Goal: Task Accomplishment & Management: Complete application form

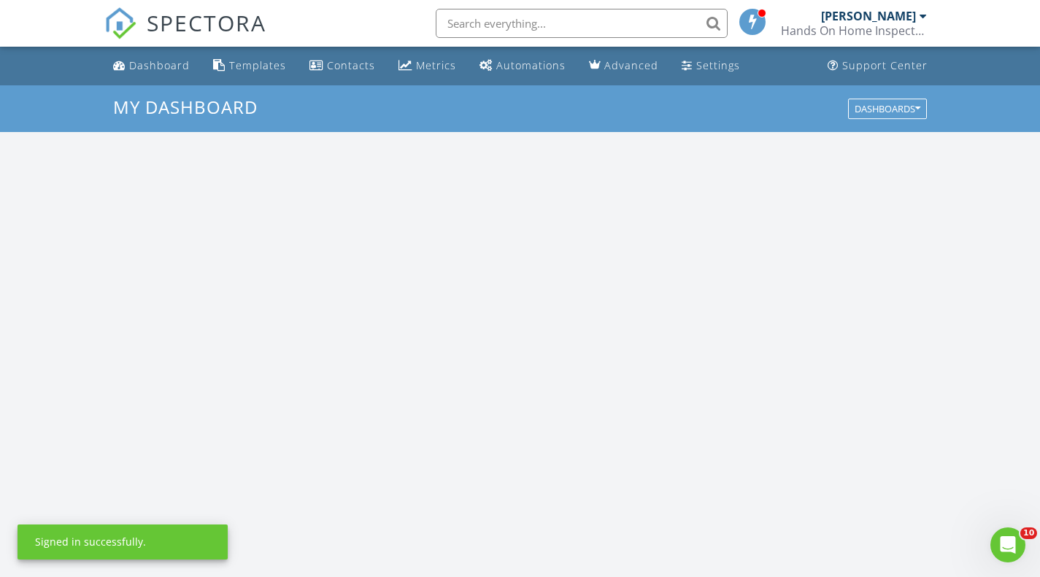
scroll to position [1351, 1063]
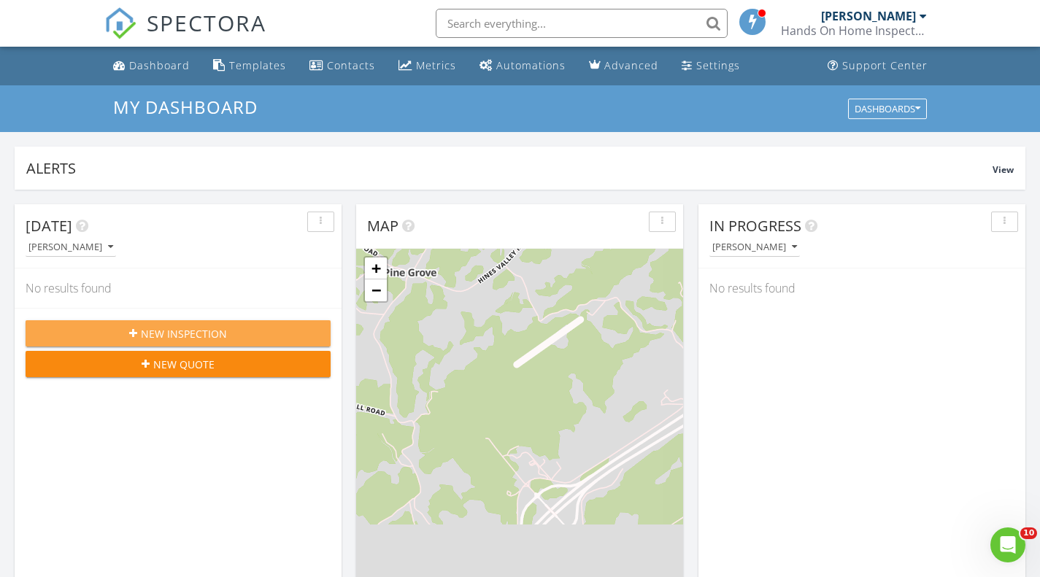
click at [254, 328] on div "New Inspection" at bounding box center [178, 333] width 282 height 15
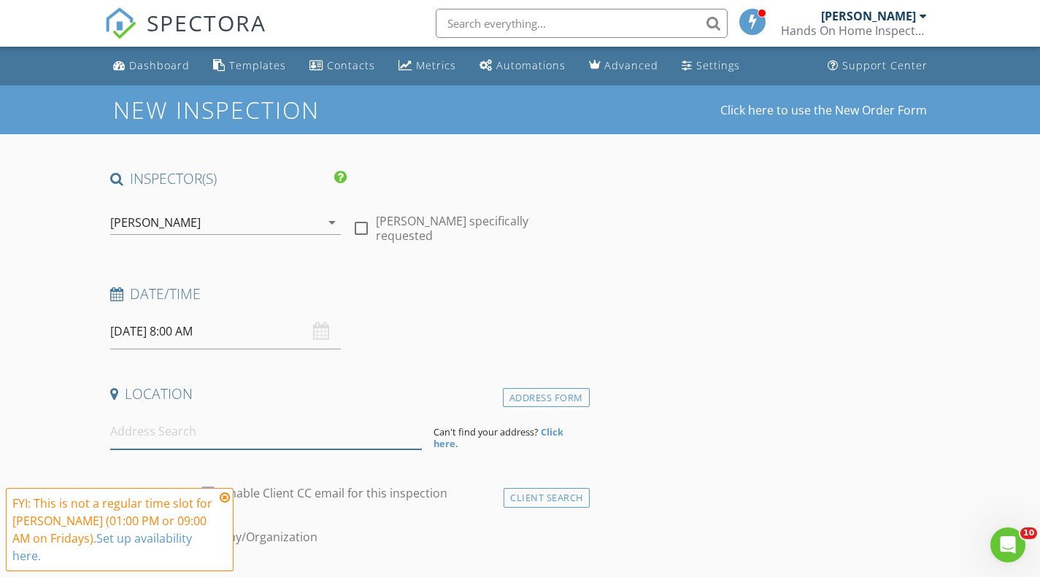
click at [254, 439] on input at bounding box center [266, 432] width 312 height 36
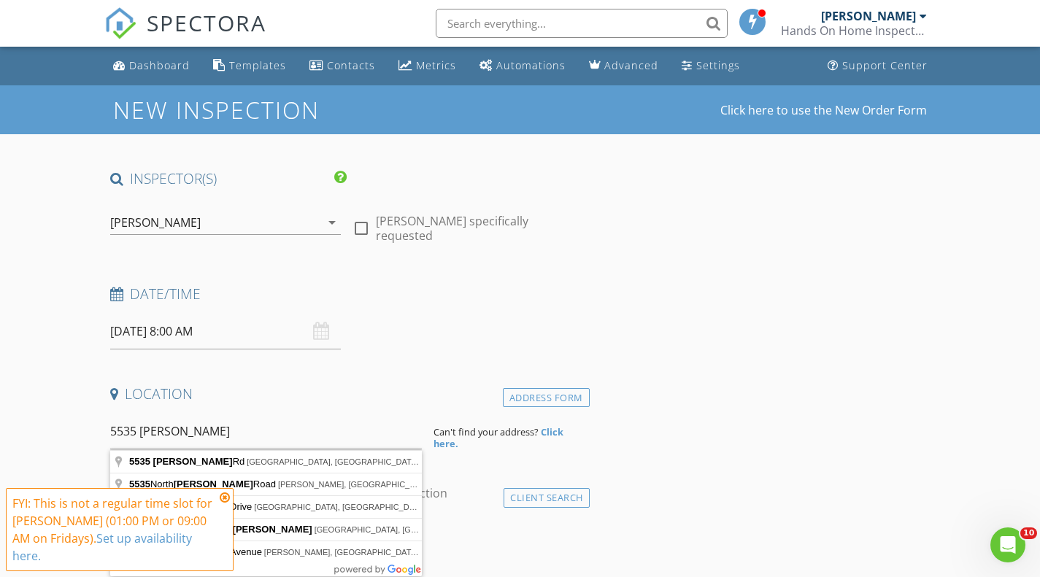
type input "5535 Byrd Rd, Russellville, TN, USA"
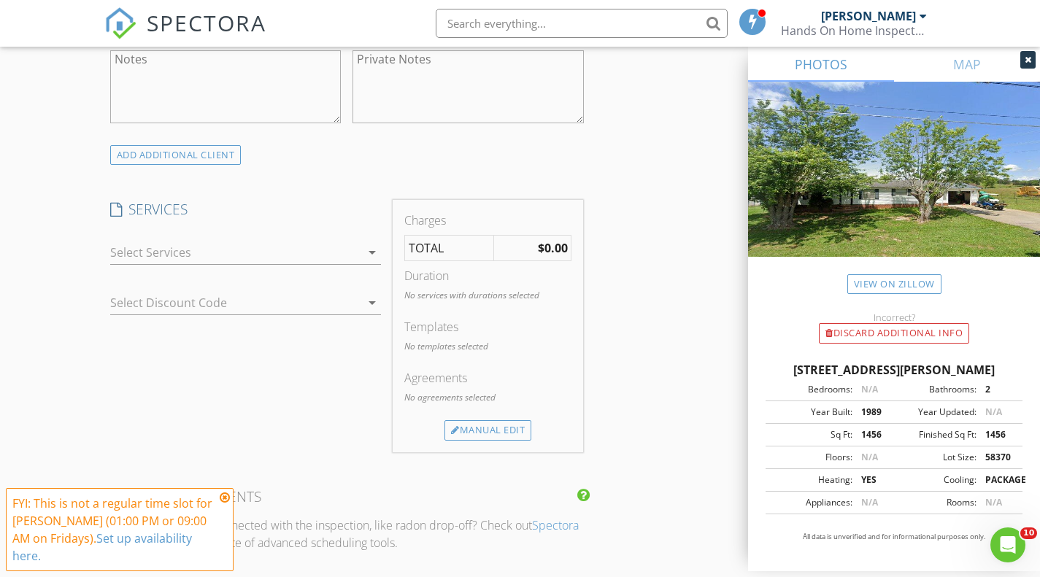
scroll to position [1084, 0]
click at [255, 247] on div at bounding box center [235, 250] width 251 height 23
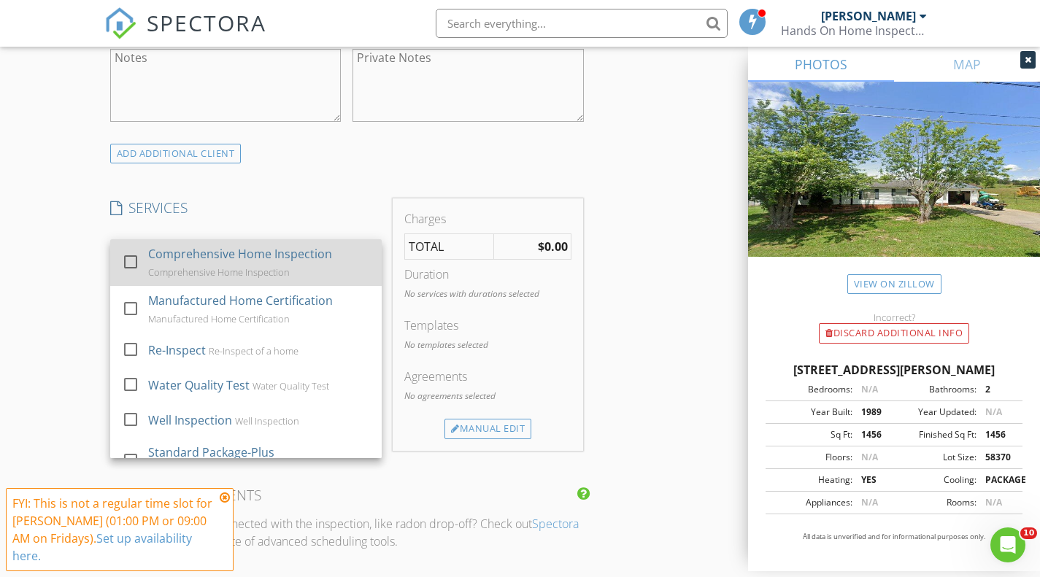
click at [242, 264] on div "Comprehensive Home Inspection Comprehensive Home Inspection" at bounding box center [259, 262] width 222 height 47
checkbox input "true"
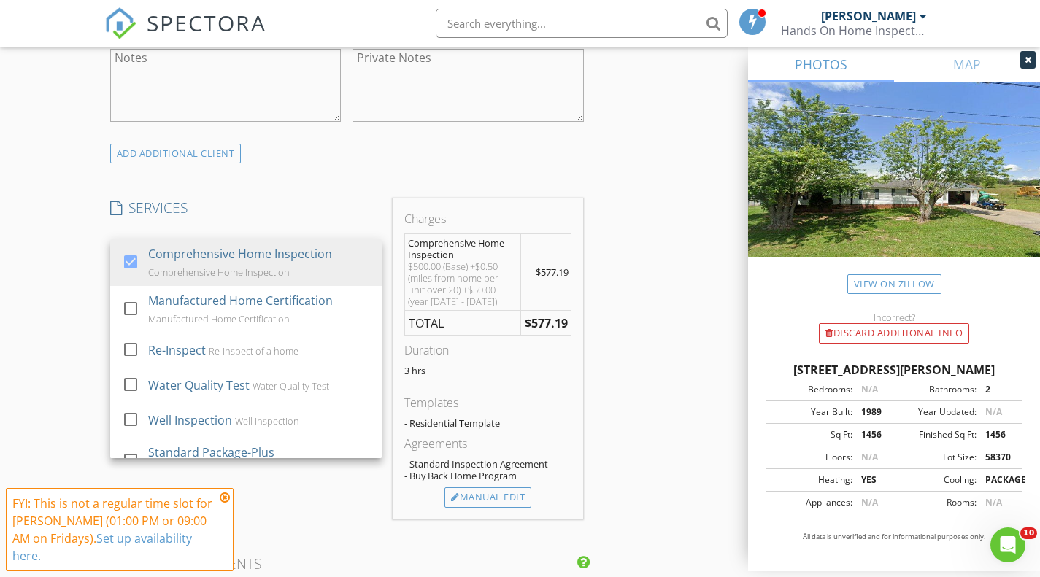
click at [567, 334] on td "$577.19" at bounding box center [545, 323] width 51 height 26
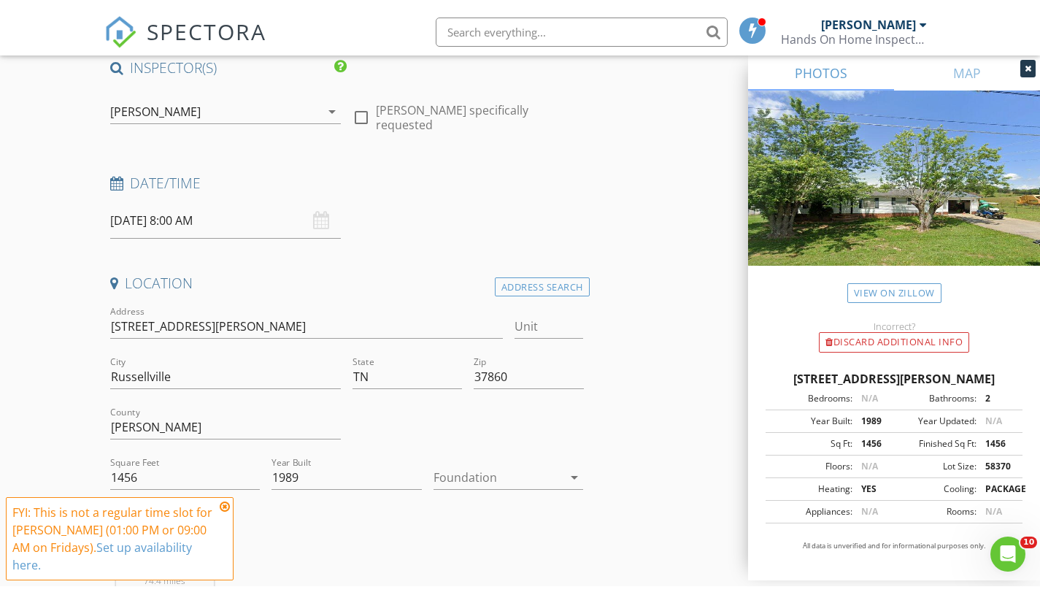
scroll to position [119, 0]
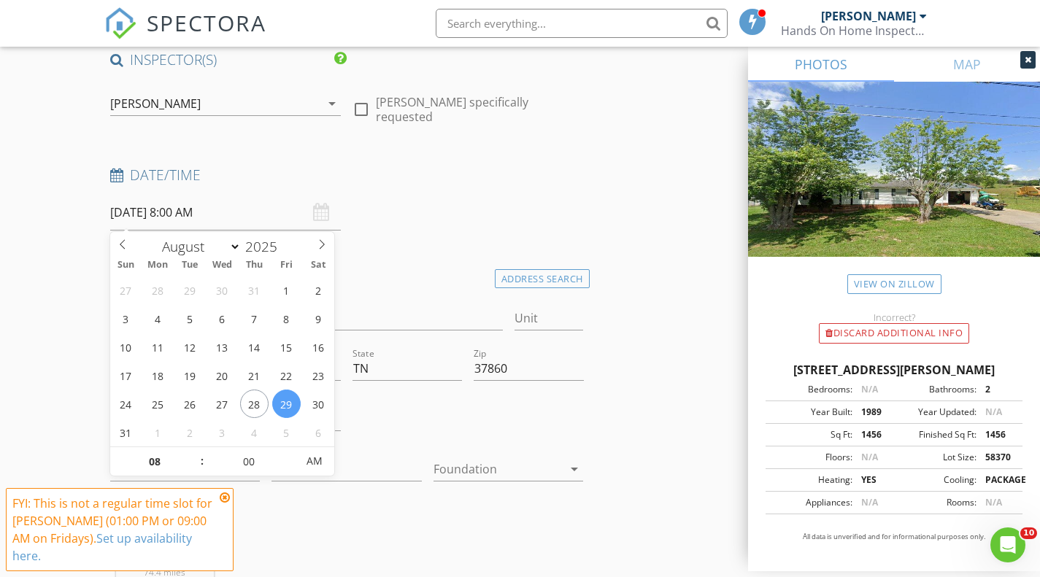
click at [212, 198] on input "08/29/2025 8:00 AM" at bounding box center [225, 213] width 231 height 36
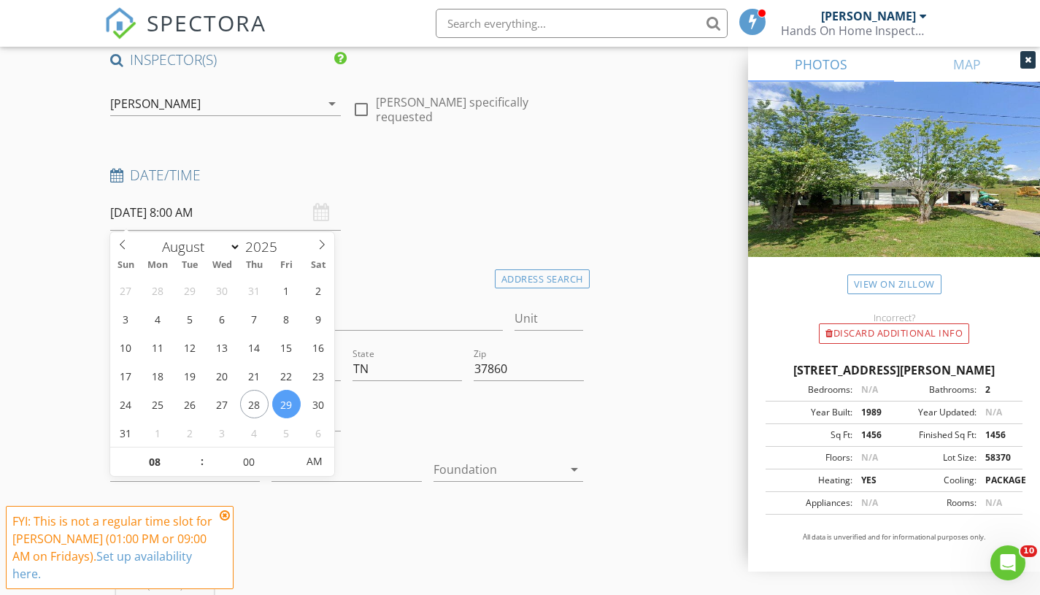
type input "09"
type input "08/29/2025 9:00 AM"
click at [192, 453] on span at bounding box center [195, 454] width 10 height 15
type input "10"
type input "08/29/2025 10:00 AM"
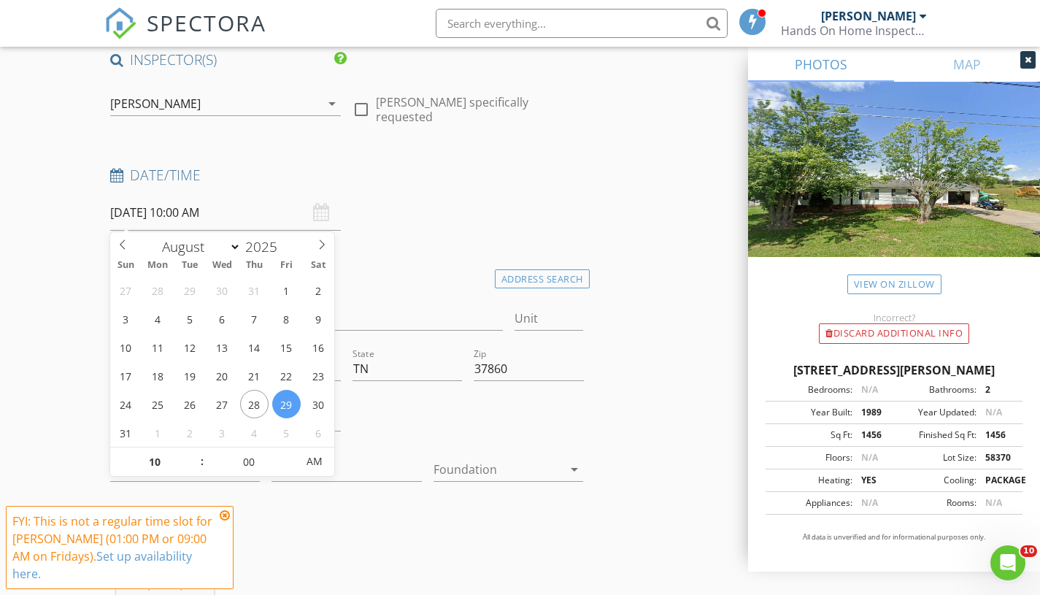
click at [192, 453] on span at bounding box center [195, 454] width 10 height 15
type input "11"
type input "08/29/2025 11:00 AM"
click at [192, 453] on span at bounding box center [195, 454] width 10 height 15
type input "12"
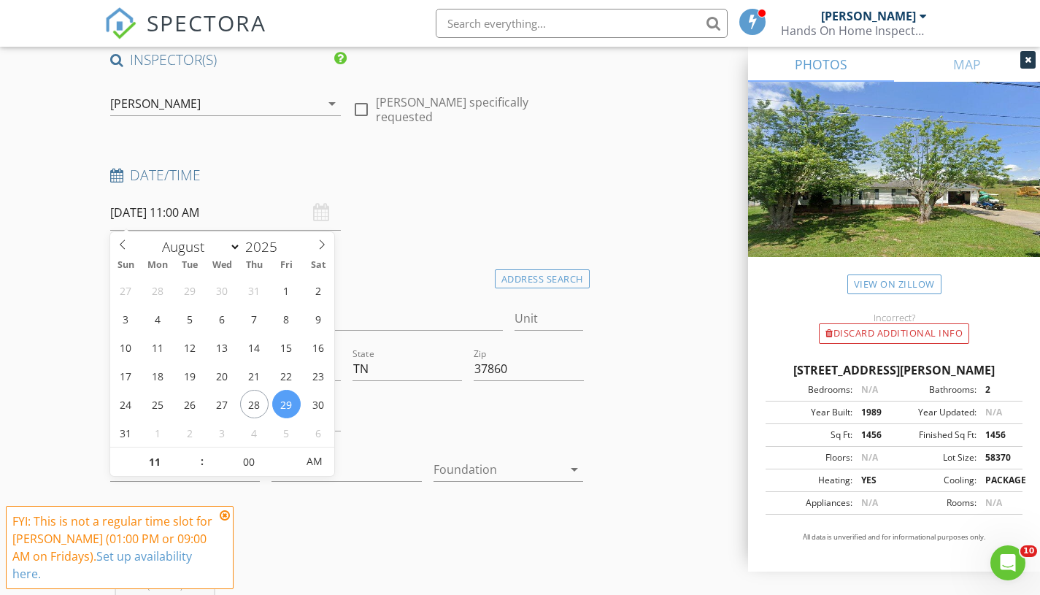
type input "08/29/2025 12:00 PM"
click at [192, 453] on span at bounding box center [195, 454] width 10 height 15
type input "01"
type input "08/29/2025 1:00 PM"
click at [192, 453] on span at bounding box center [195, 454] width 10 height 15
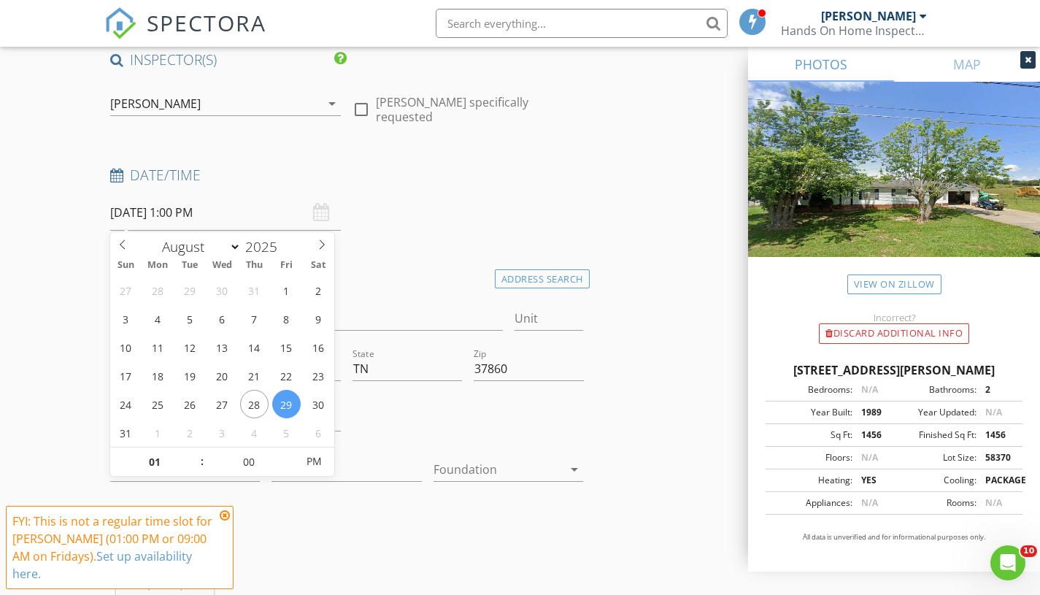
type input "02"
type input "08/29/2025 2:00 PM"
click at [192, 453] on span at bounding box center [195, 454] width 10 height 15
type input "03"
type input "[DATE] 3:00 PM"
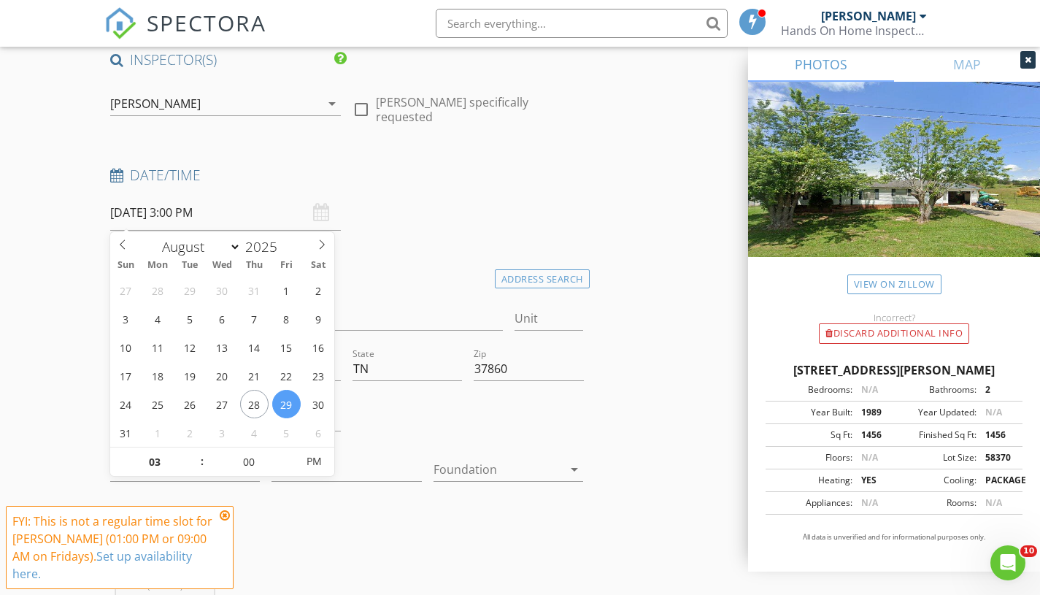
click at [193, 452] on span at bounding box center [195, 454] width 10 height 15
click at [925, 285] on link "View on Zillow" at bounding box center [895, 284] width 94 height 20
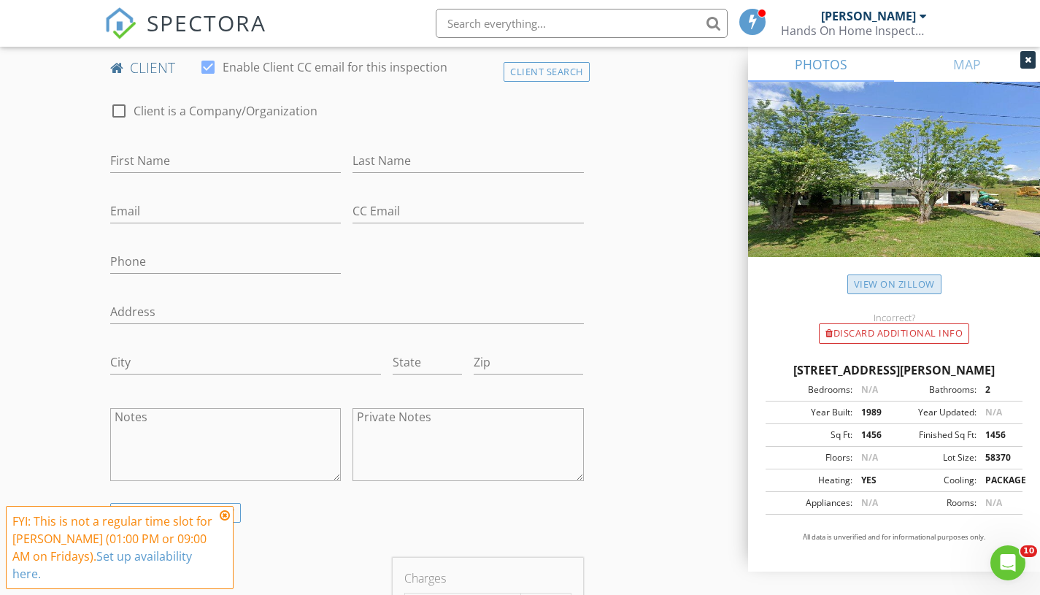
scroll to position [731, 0]
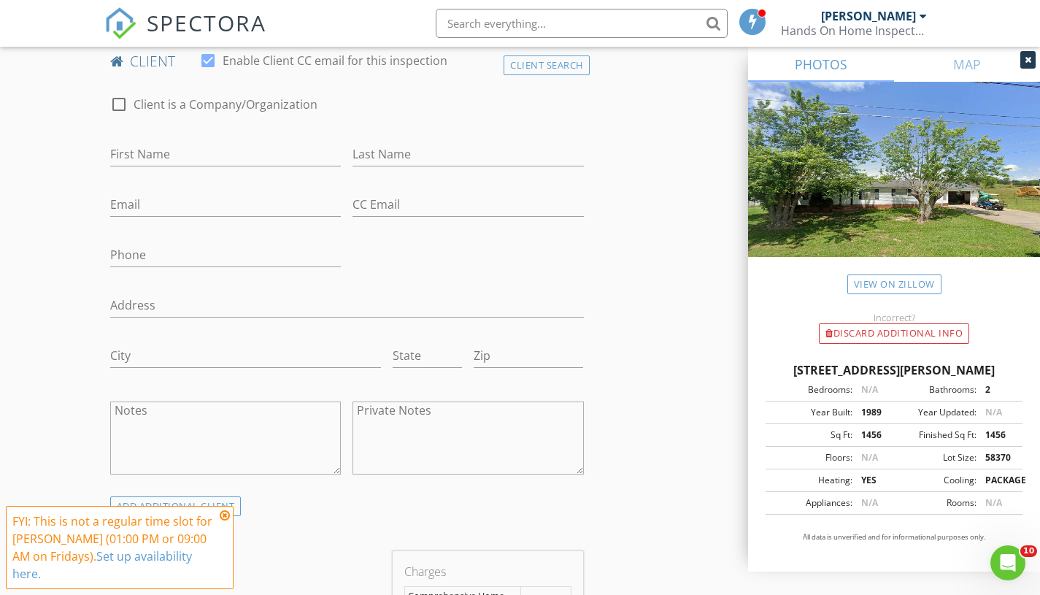
click at [237, 352] on div "check_box_outline_blank Client is a Company/Organization First Name Last Name E…" at bounding box center [346, 288] width 485 height 415
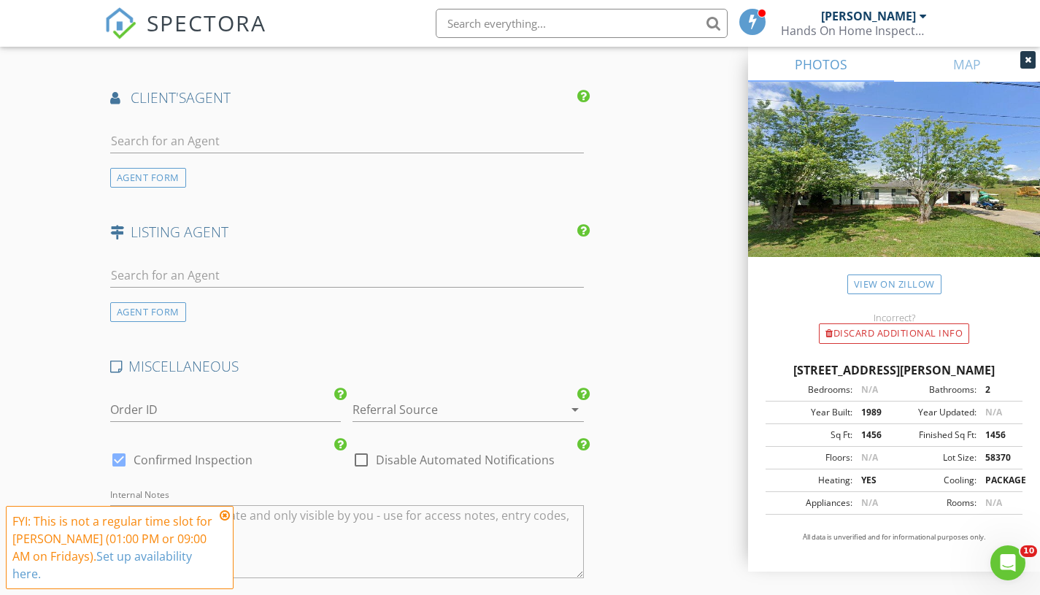
scroll to position [1845, 0]
click at [135, 309] on div "AGENT FORM" at bounding box center [148, 308] width 76 height 20
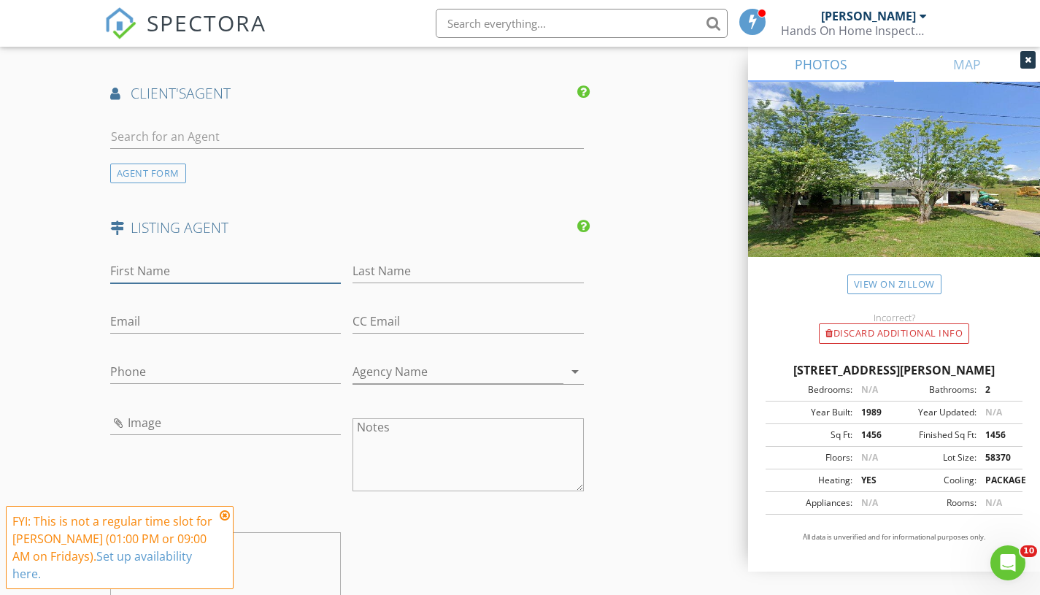
click at [150, 275] on input "First Name" at bounding box center [225, 271] width 231 height 24
paste input "[PERSON_NAME]"
type input "[PERSON_NAME]"
click at [461, 277] on input "Last Name" at bounding box center [468, 271] width 231 height 24
paste input "[PERSON_NAME]"
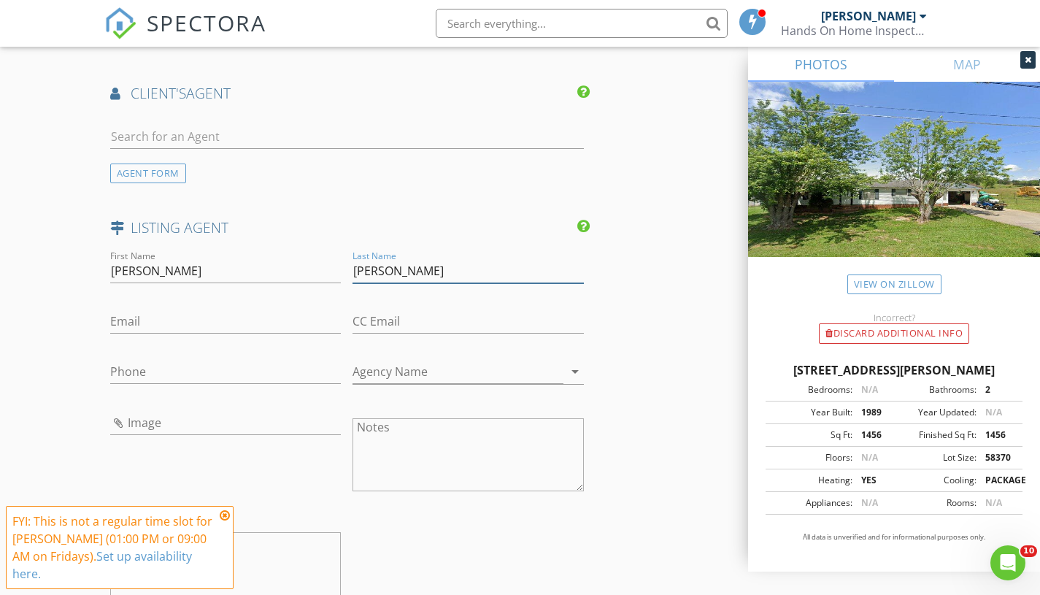
type input "[PERSON_NAME]"
click at [184, 362] on input "Phone" at bounding box center [225, 372] width 231 height 24
paste input "[PHONE_NUMBER]"
type input "[PHONE_NUMBER]"
click at [204, 313] on input "Email" at bounding box center [225, 322] width 231 height 24
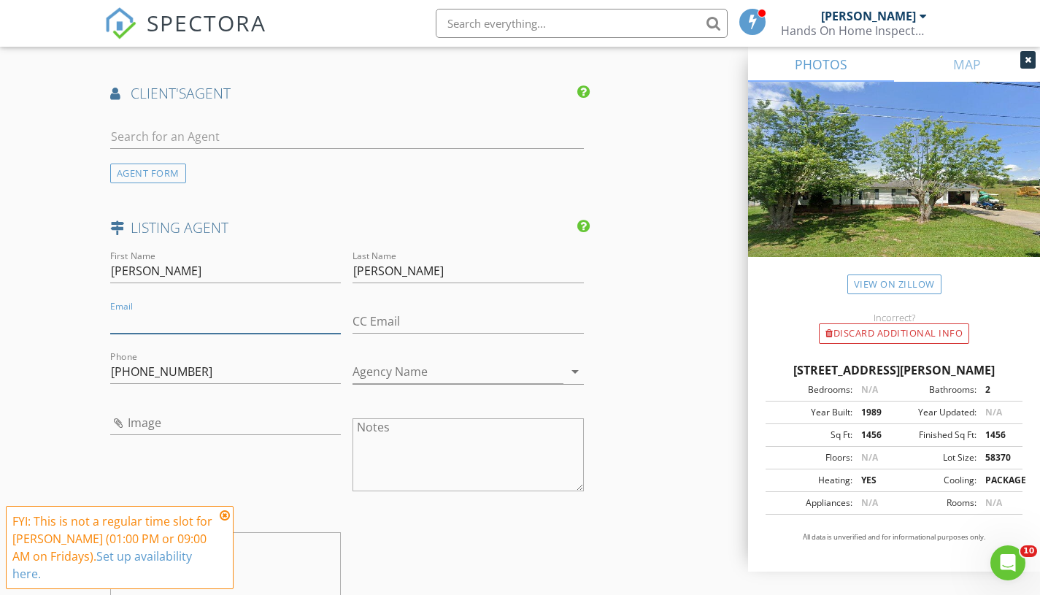
paste input "[EMAIL_ADDRESS][DOMAIN_NAME]"
type input "[EMAIL_ADDRESS][DOMAIN_NAME]"
click at [162, 173] on div "AGENT FORM" at bounding box center [148, 174] width 76 height 20
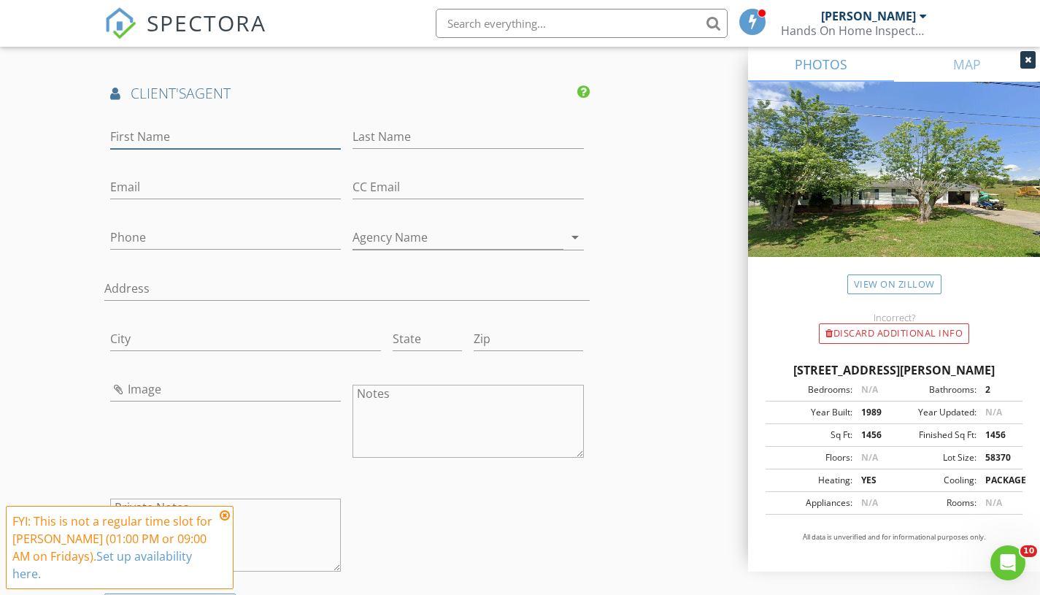
click at [187, 125] on input "First Name" at bounding box center [225, 137] width 231 height 24
type input "[PERSON_NAME]"
click at [175, 240] on input "Phone" at bounding box center [225, 238] width 231 height 24
paste input "[PHONE_NUMBER]"
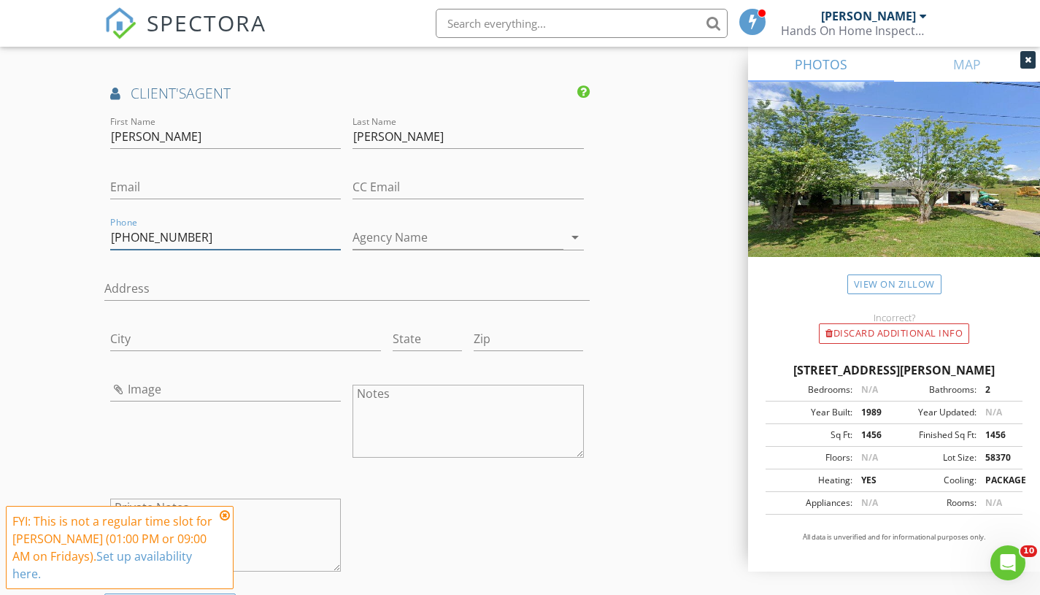
type input "[PHONE_NUMBER]"
click at [214, 184] on input "Email" at bounding box center [225, 187] width 231 height 24
paste input "[PERSON_NAME][EMAIL_ADDRESS][DOMAIN_NAME]"
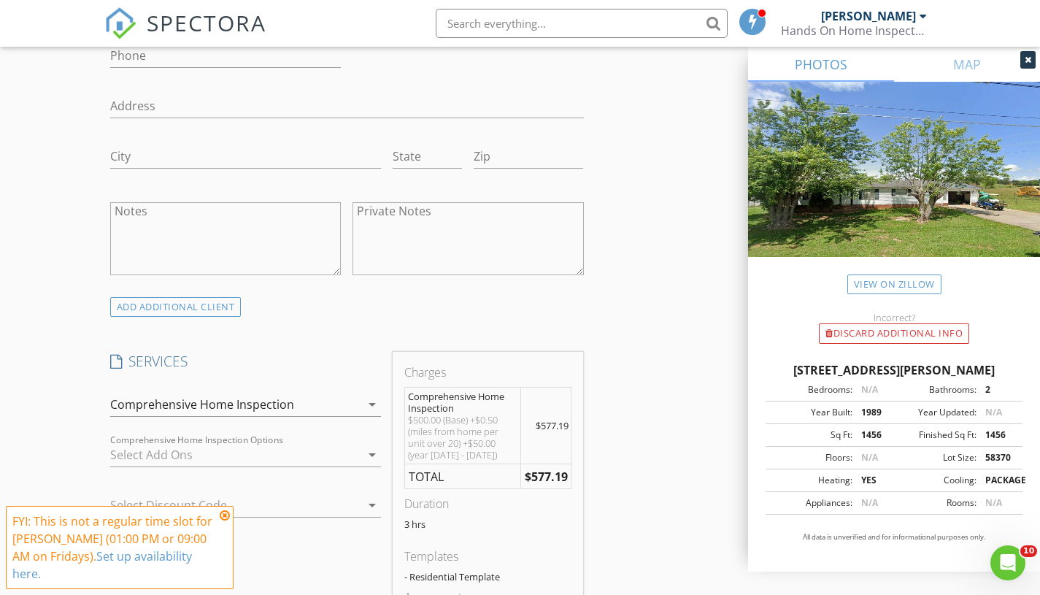
scroll to position [878, 0]
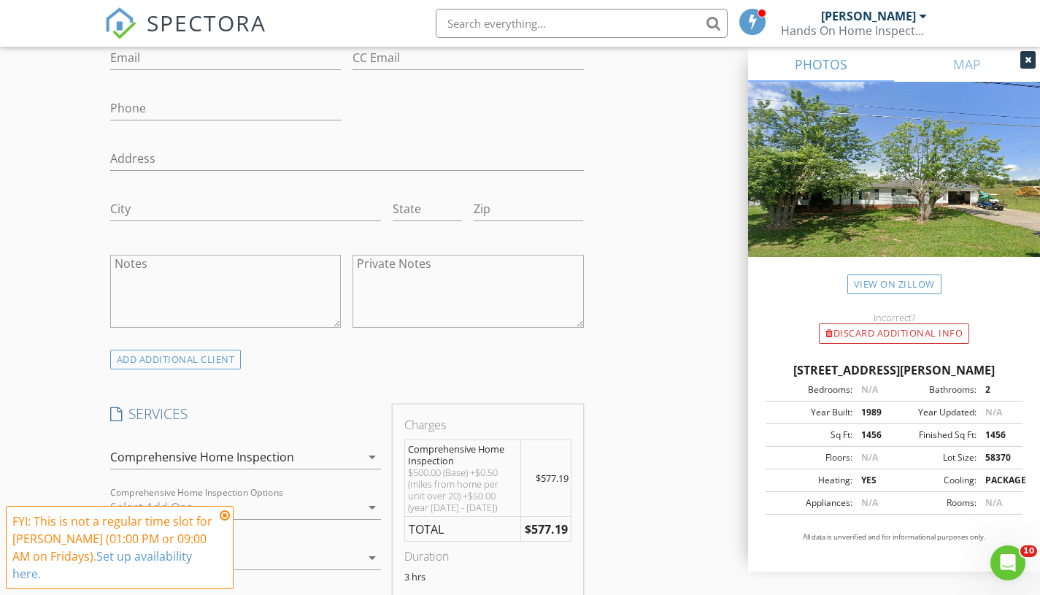
type input "[PERSON_NAME][EMAIL_ADDRESS][DOMAIN_NAME]"
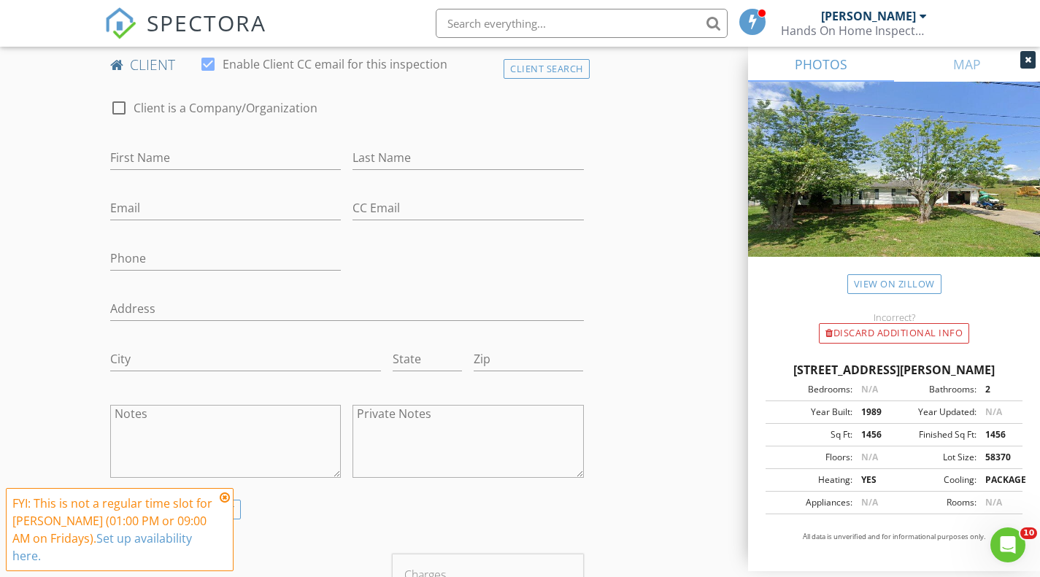
scroll to position [742, 0]
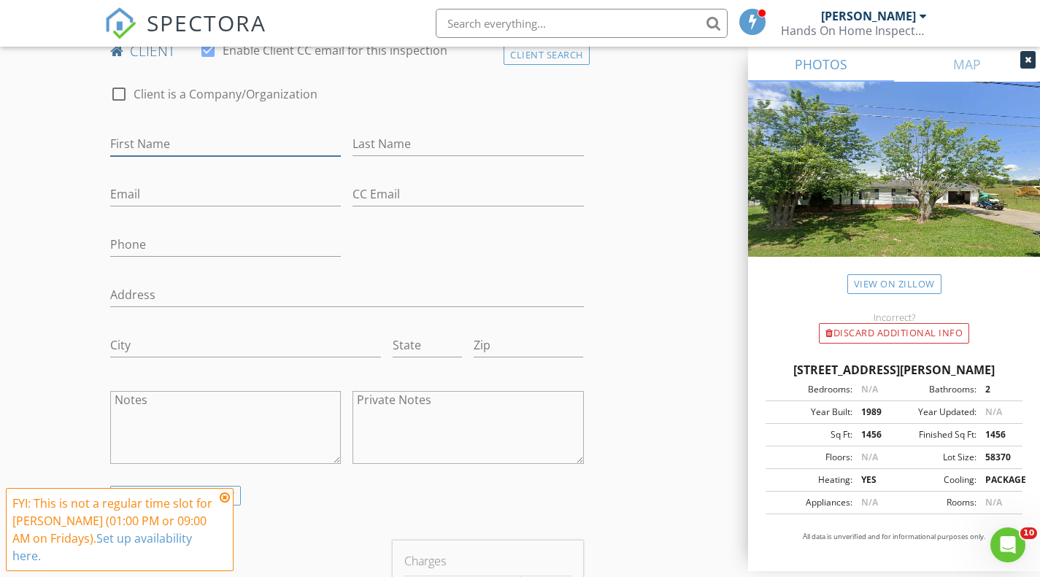
click at [279, 139] on input "First Name" at bounding box center [225, 144] width 231 height 24
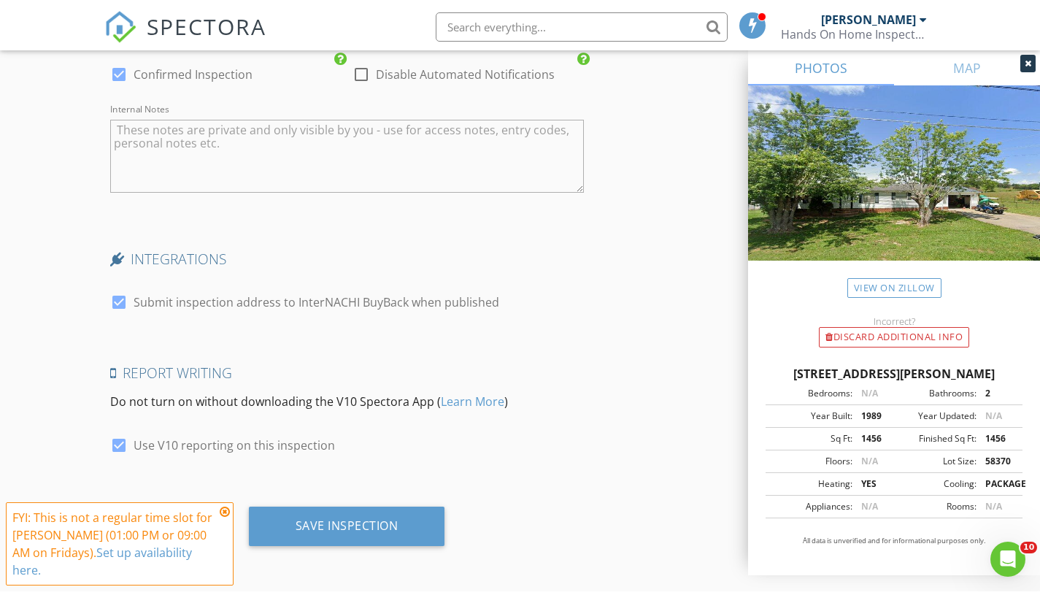
scroll to position [2974, 0]
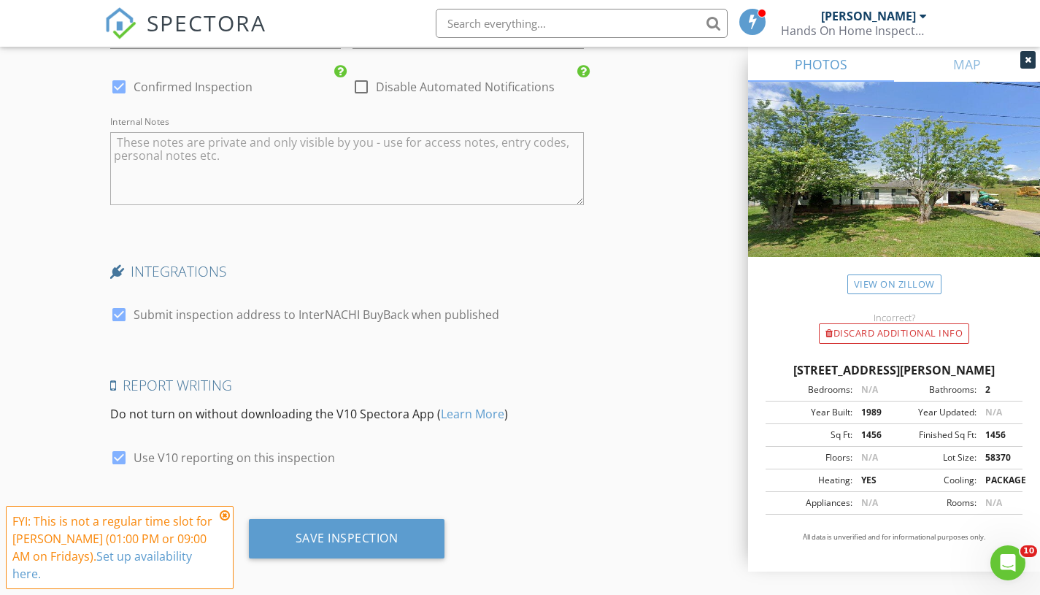
click at [374, 156] on textarea "Internal Notes" at bounding box center [347, 168] width 474 height 73
type textarea "v"
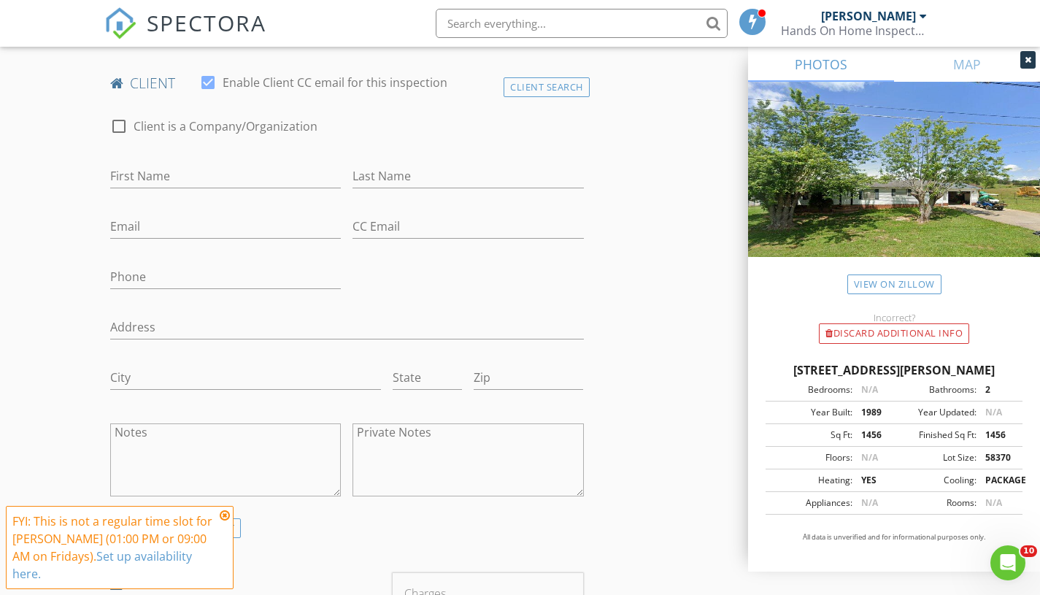
scroll to position [710, 0]
type textarea "2009"
click at [152, 183] on input "First Name" at bounding box center [225, 176] width 231 height 24
type input "[PERSON_NAME]"
type input "Seals"
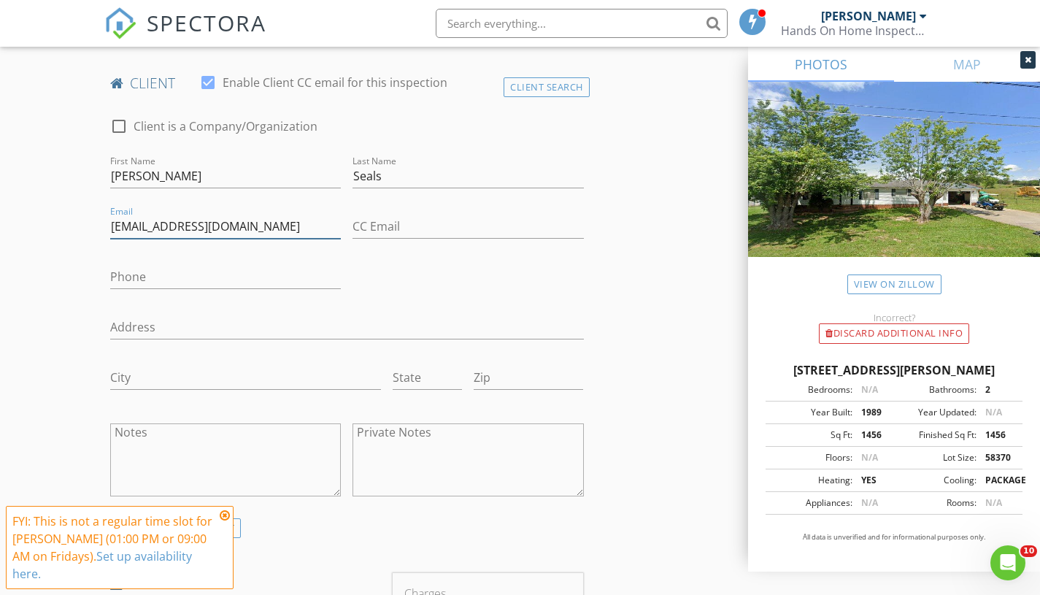
type input "Mlmngs2003@yahoo.com"
click at [200, 271] on input "Phone" at bounding box center [225, 277] width 231 height 24
click at [131, 280] on input "[PHONE_NUMBER]" at bounding box center [225, 277] width 231 height 24
click at [114, 281] on input "[PHONE_NUMBER]" at bounding box center [225, 277] width 231 height 24
click at [205, 278] on input "[PHONE_NUMBER]" at bounding box center [225, 277] width 231 height 24
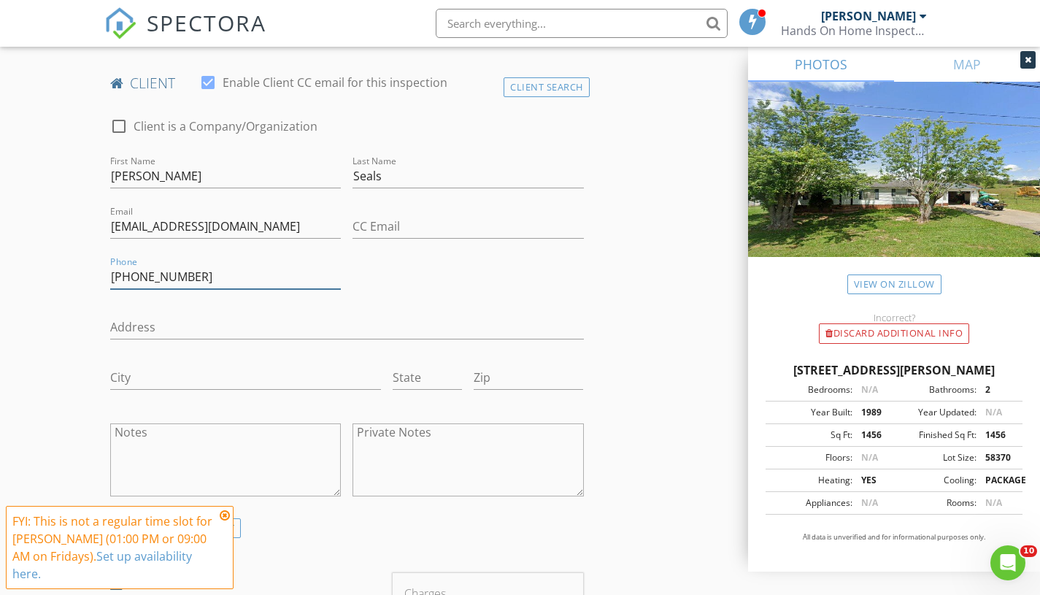
click at [230, 277] on input "[PHONE_NUMBER]" at bounding box center [225, 277] width 231 height 24
click at [120, 281] on input "[PHONE_NUMBER]" at bounding box center [225, 277] width 231 height 24
type input "[PHONE_NUMBER]"
click at [109, 283] on div "Phone 912-602-0726" at bounding box center [225, 278] width 243 height 50
click at [118, 281] on input "[PHONE_NUMBER]" at bounding box center [225, 277] width 231 height 24
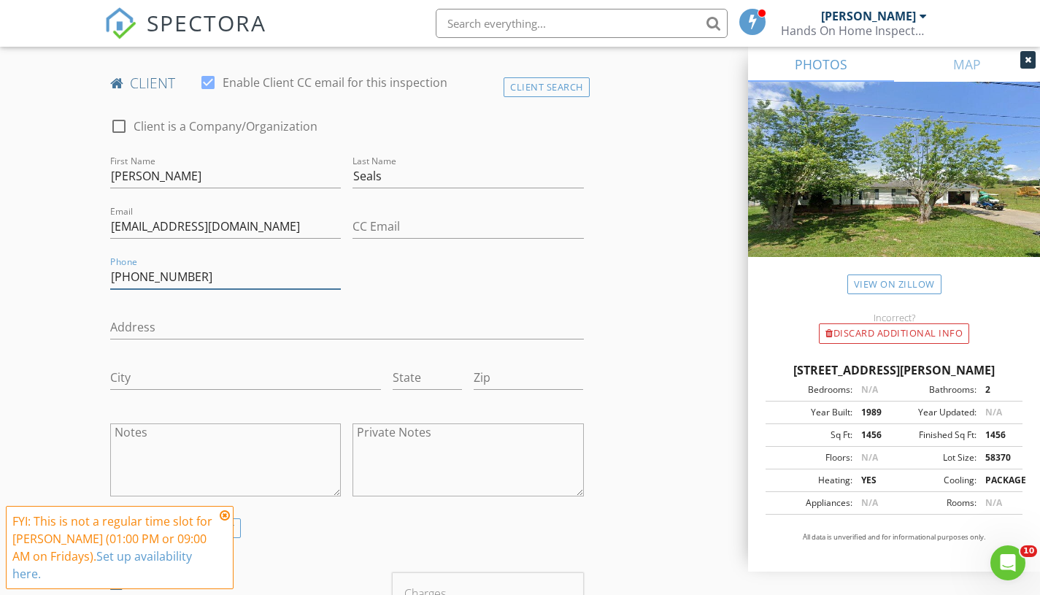
click at [115, 281] on input "[PHONE_NUMBER]" at bounding box center [225, 277] width 231 height 24
click at [111, 278] on input "[PHONE_NUMBER]" at bounding box center [225, 277] width 231 height 24
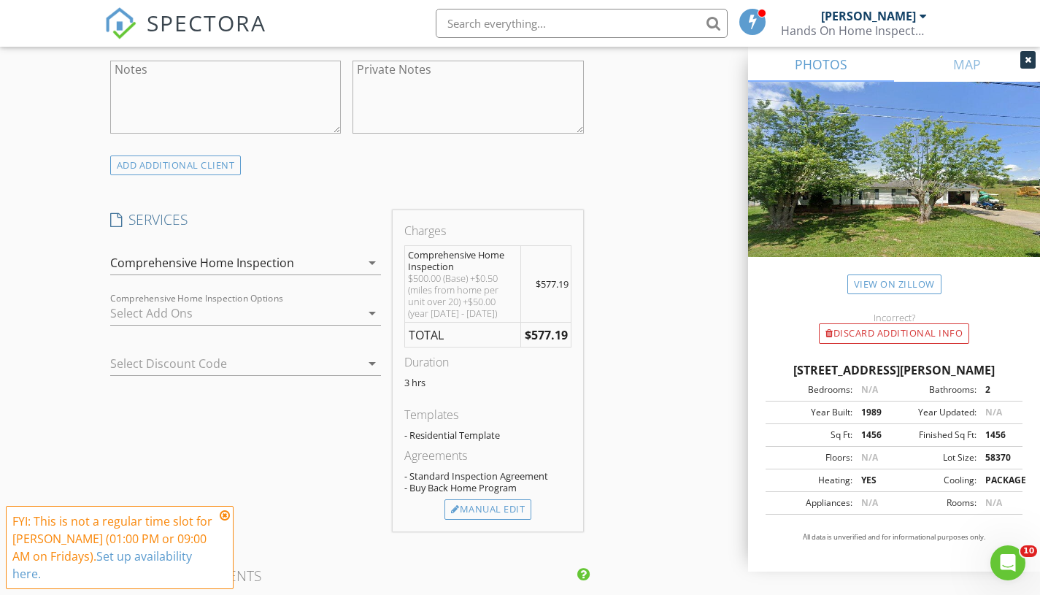
scroll to position [1058, 0]
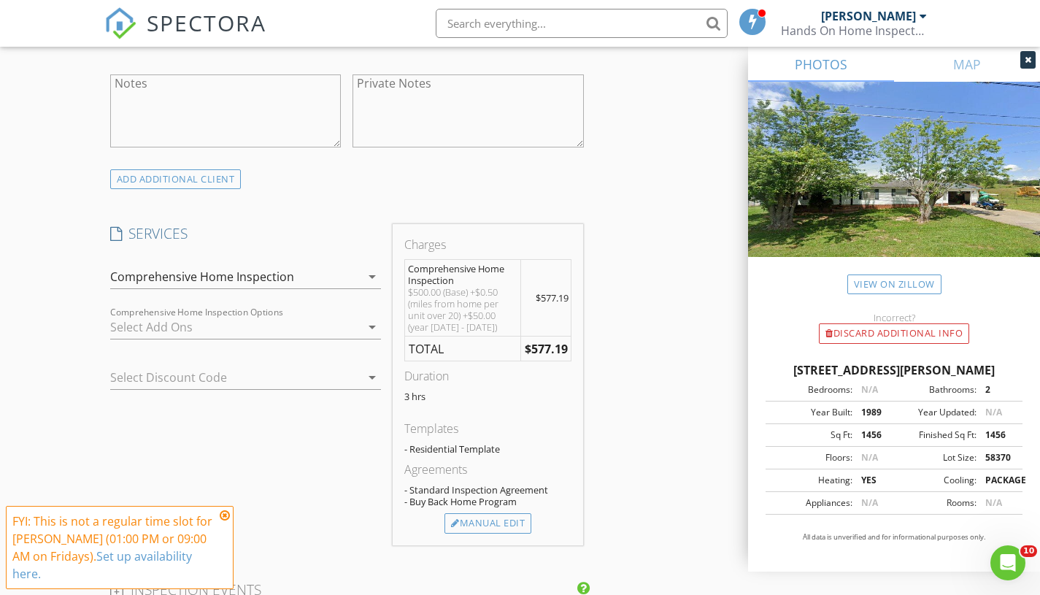
click at [283, 324] on div at bounding box center [235, 326] width 251 height 23
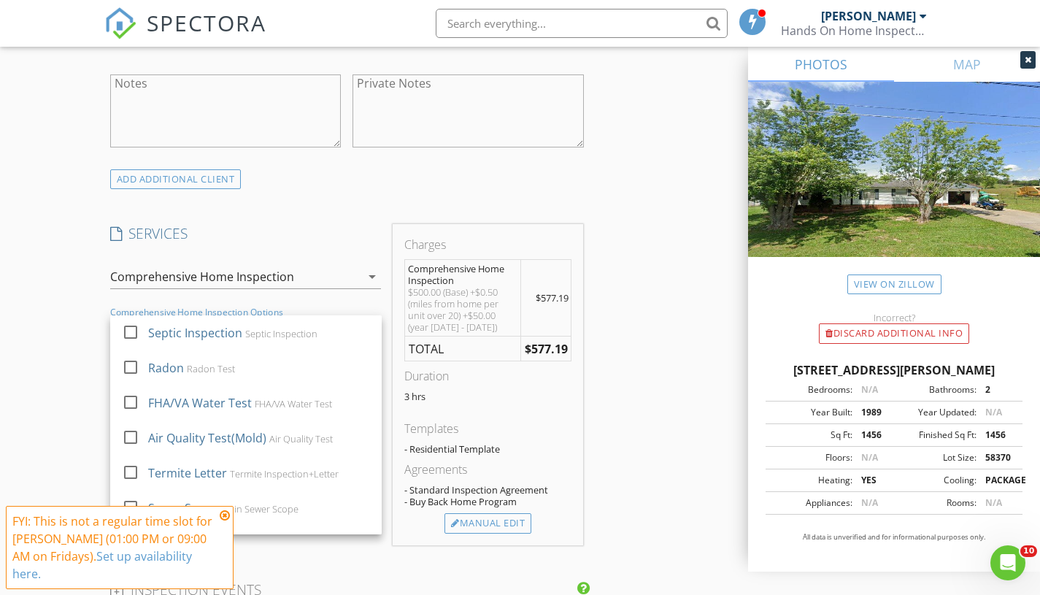
click at [205, 366] on div "Radon Test" at bounding box center [211, 369] width 48 height 12
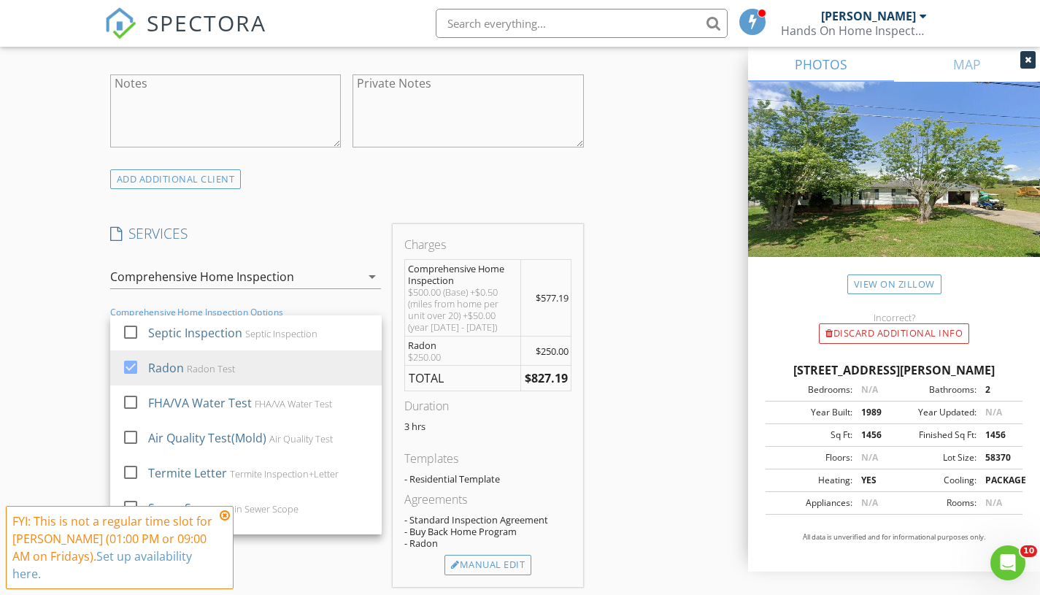
scroll to position [91, 0]
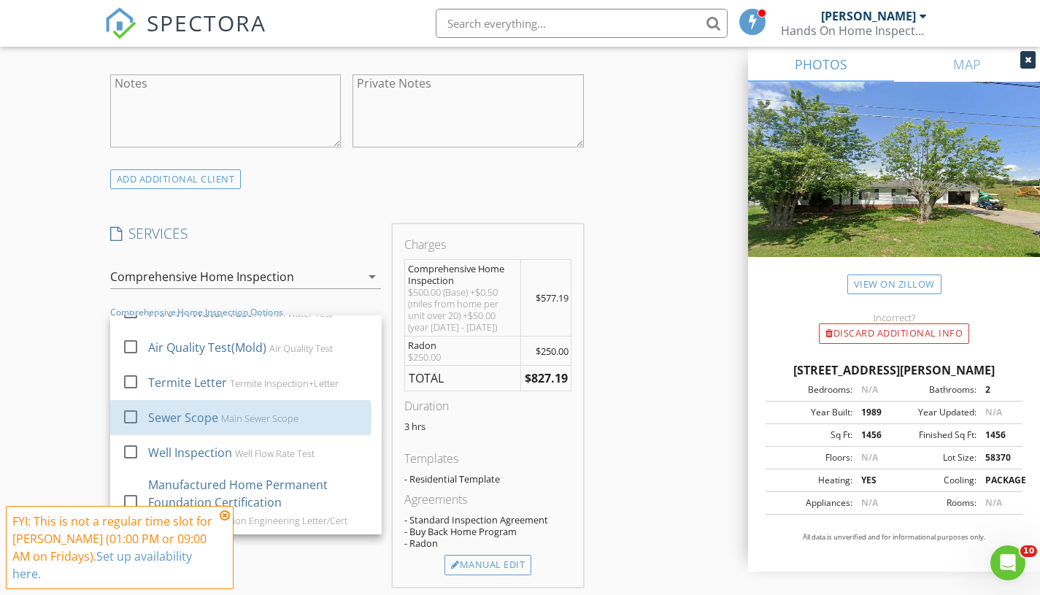
click at [227, 419] on div "Main Sewer Scope" at bounding box center [259, 418] width 77 height 12
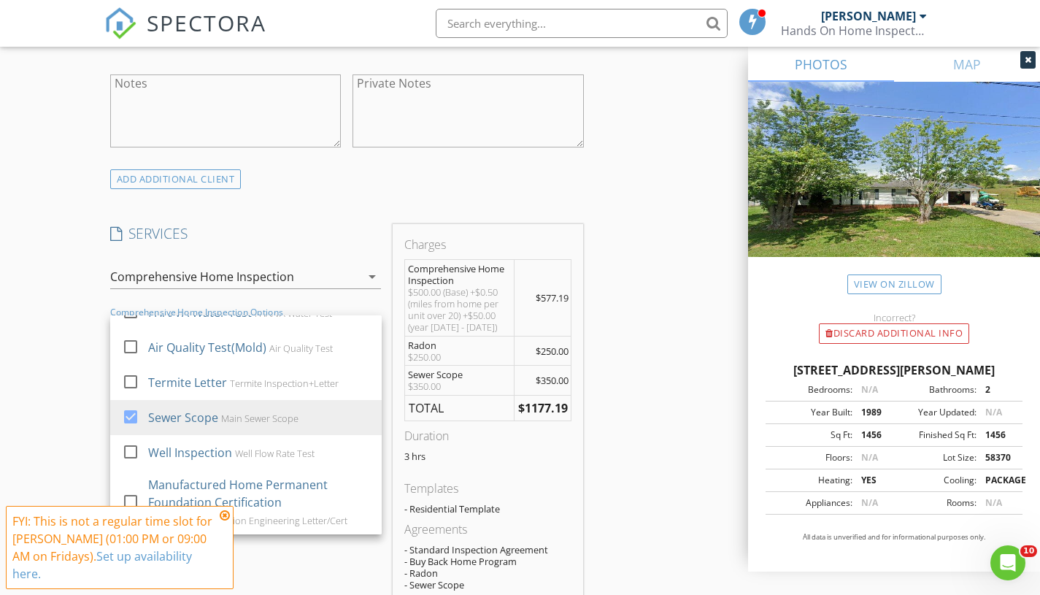
click at [530, 420] on td "$1177.19" at bounding box center [543, 409] width 58 height 26
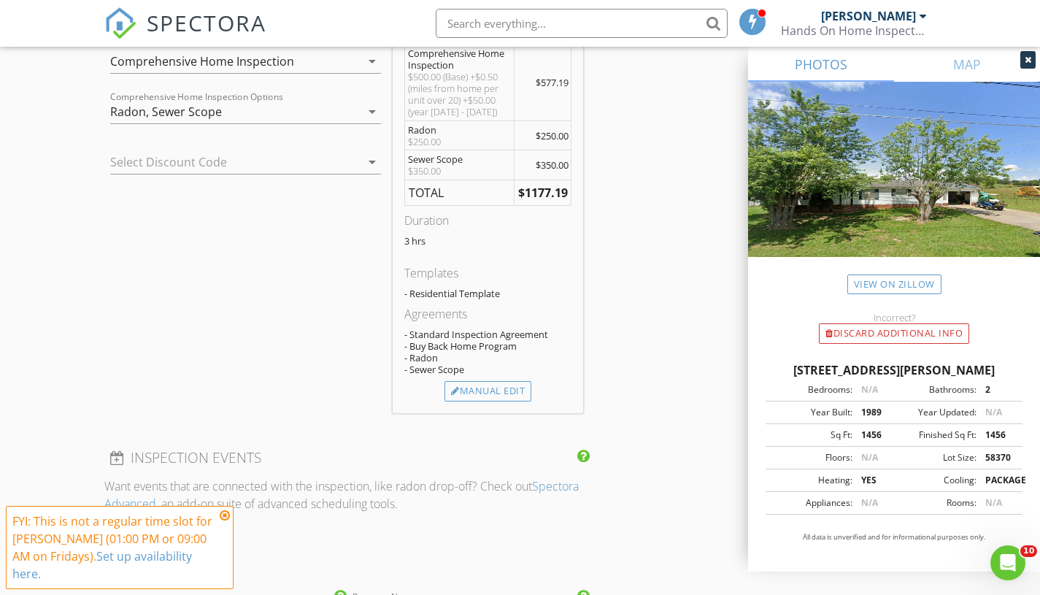
scroll to position [1274, 0]
click at [499, 391] on div "Manual Edit" at bounding box center [488, 391] width 87 height 20
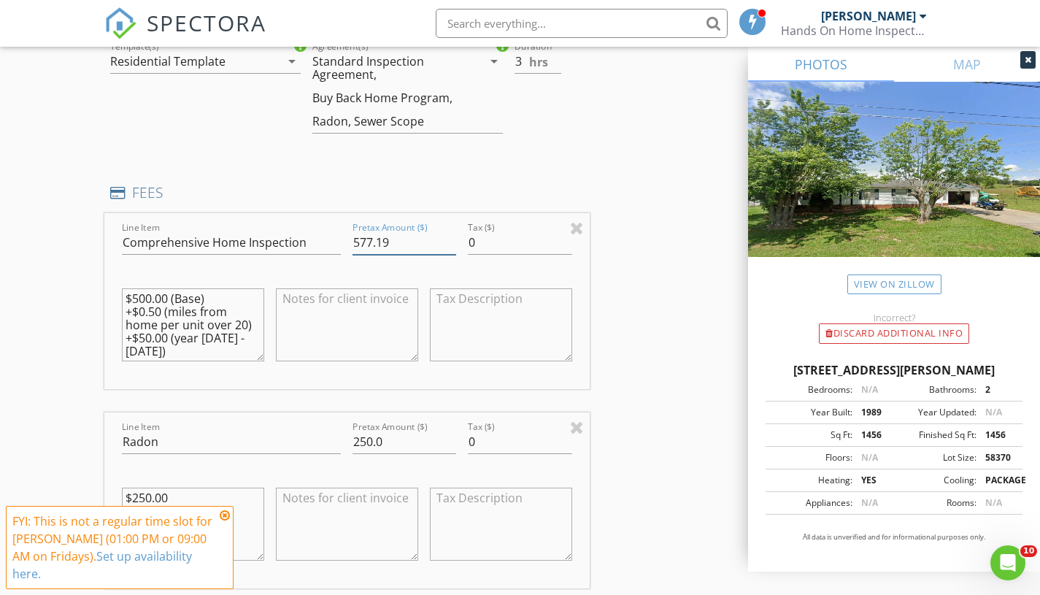
drag, startPoint x: 406, startPoint y: 241, endPoint x: 361, endPoint y: 250, distance: 46.1
click at [361, 250] on input "577.19" at bounding box center [405, 243] width 104 height 24
type input "500"
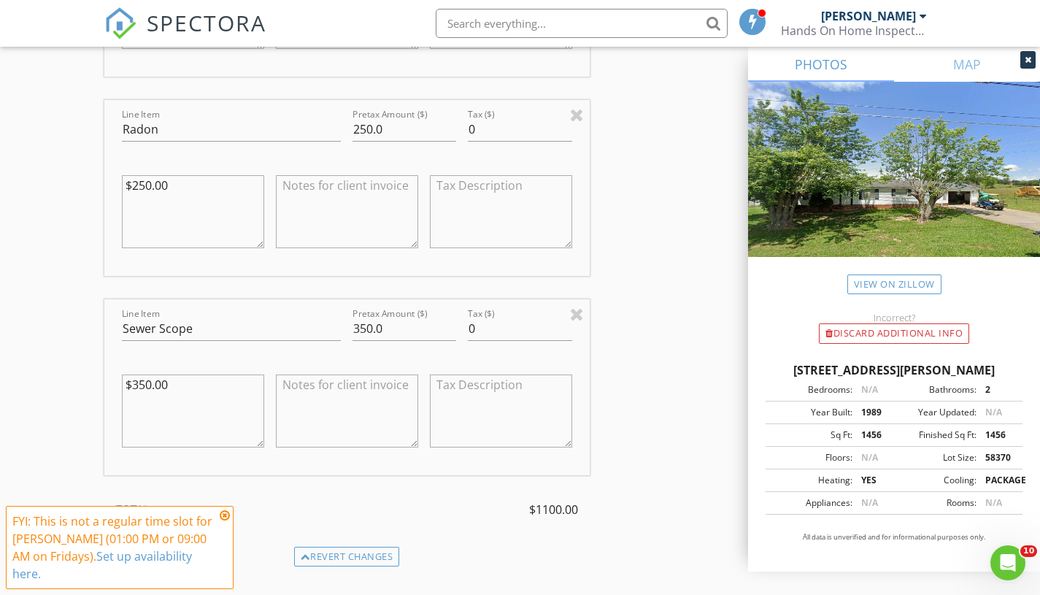
scroll to position [1602, 0]
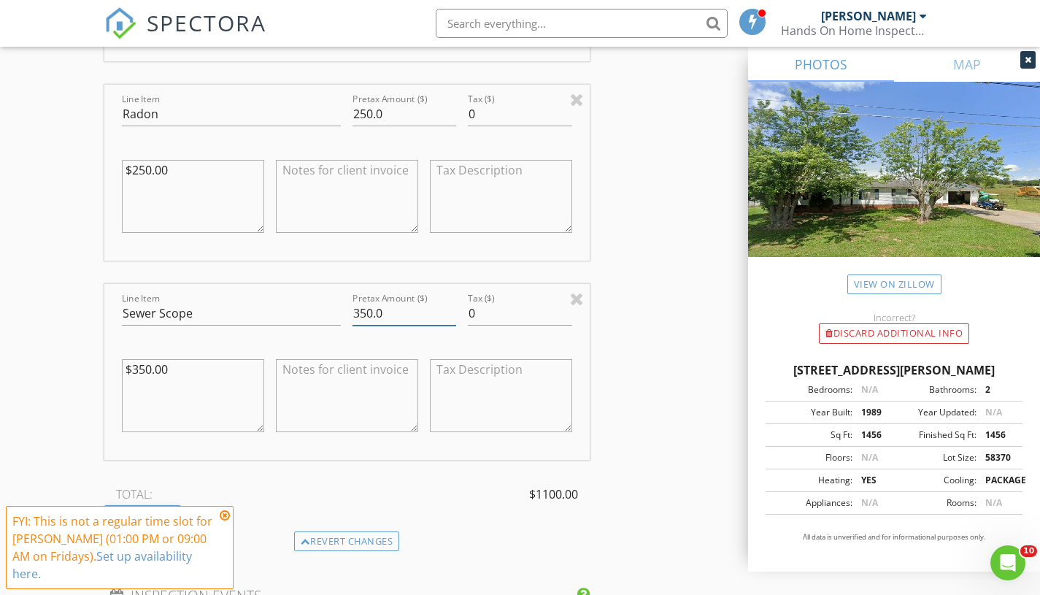
click at [362, 315] on input "350.0" at bounding box center [405, 313] width 104 height 24
type input "300.0"
click at [611, 396] on div "INSPECTOR(S) check_box Justin Dempsey PRIMARY Justin Dempsey arrow_drop_down ch…" at bounding box center [520, 529] width 832 height 3923
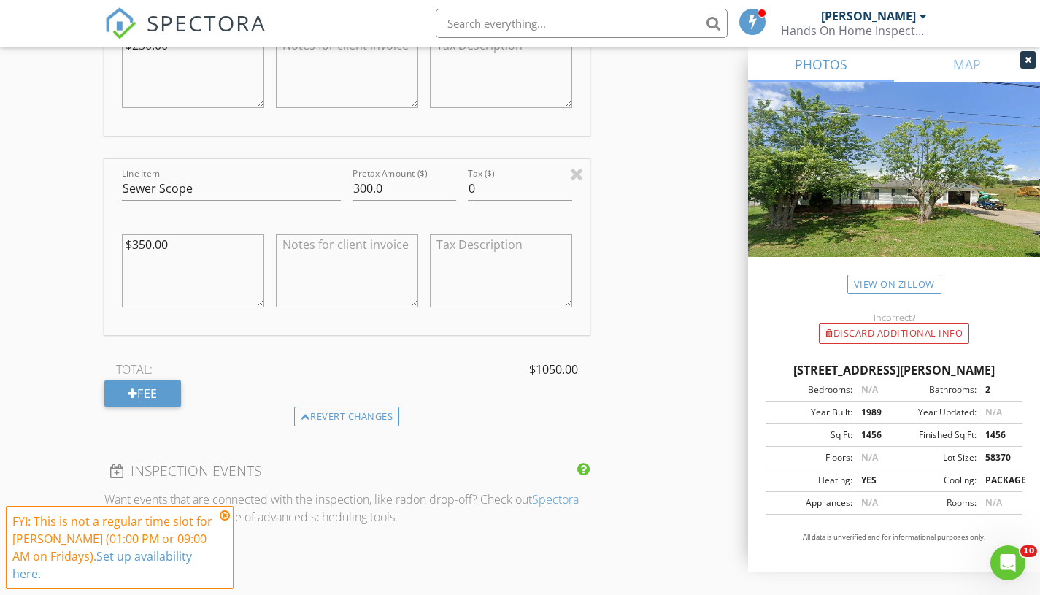
scroll to position [1748, 0]
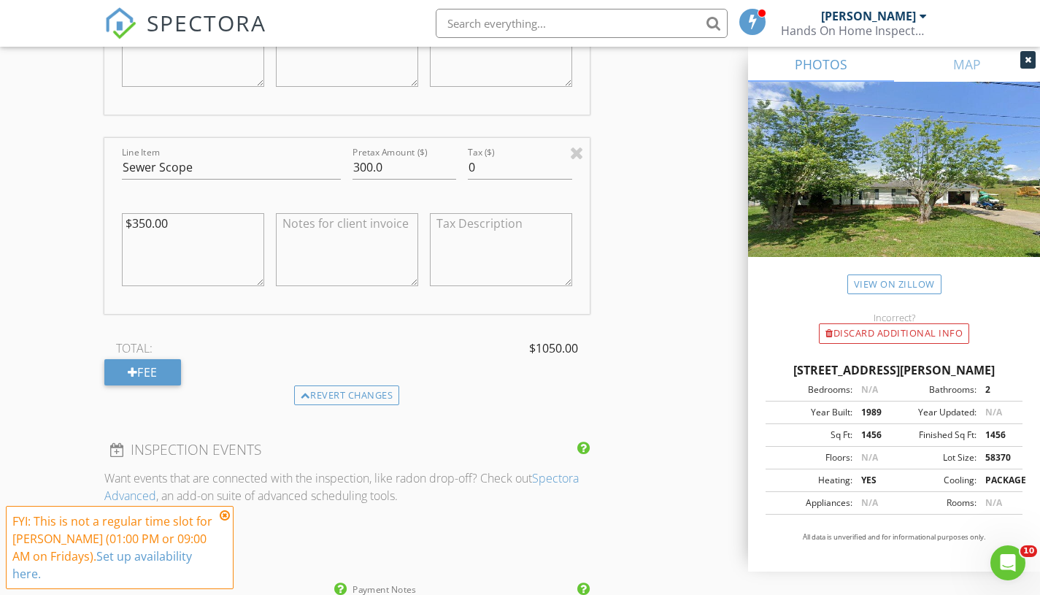
click at [167, 373] on div "Fee" at bounding box center [142, 372] width 77 height 26
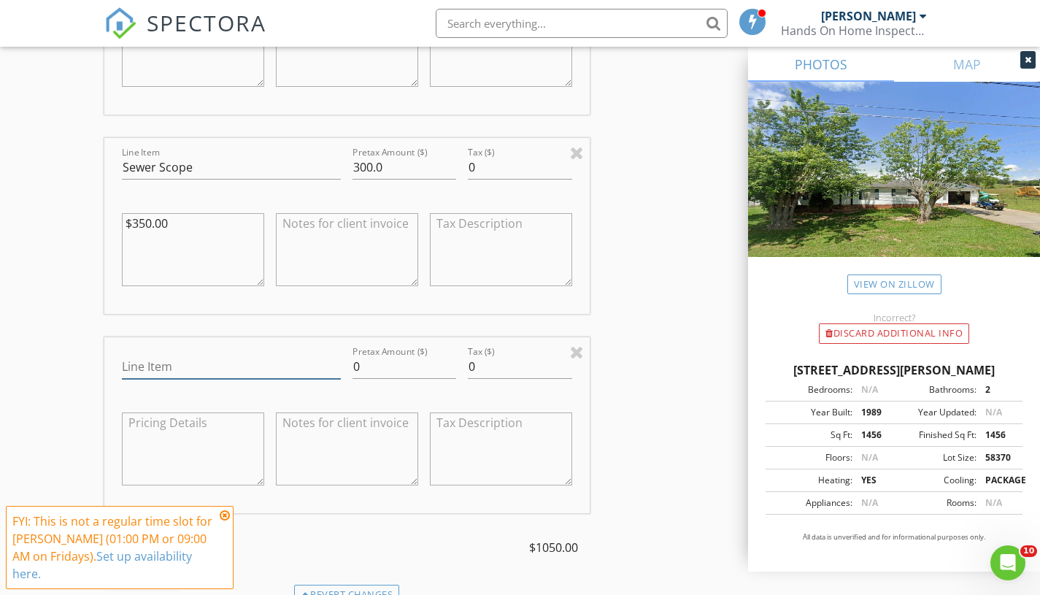
click at [184, 366] on input "Line Item" at bounding box center [232, 367] width 220 height 24
type input "Sewer Scope Discount"
drag, startPoint x: 376, startPoint y: 369, endPoint x: 282, endPoint y: 367, distance: 94.2
click at [282, 367] on div "Line Item Sewer Scope Discount Pretax Amount ($) 0 Tax ($) 0" at bounding box center [346, 425] width 485 height 176
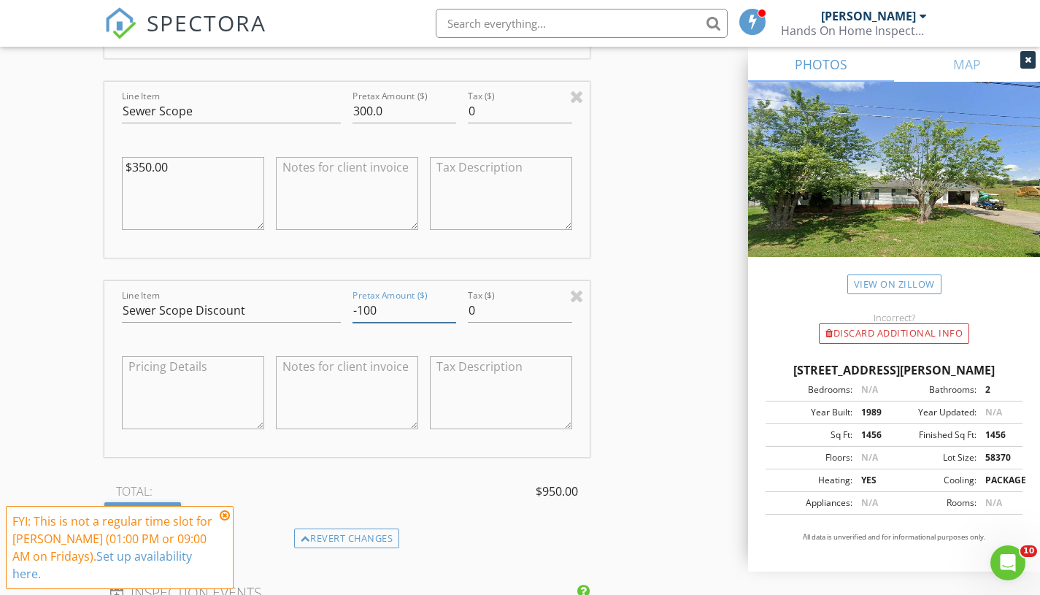
scroll to position [1810, 0]
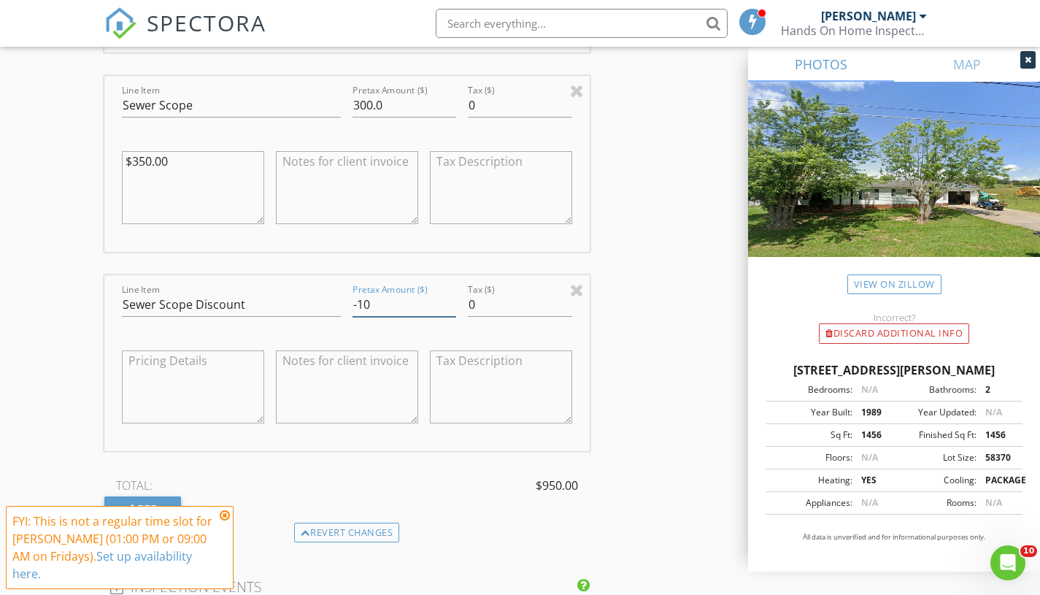
type input "-1"
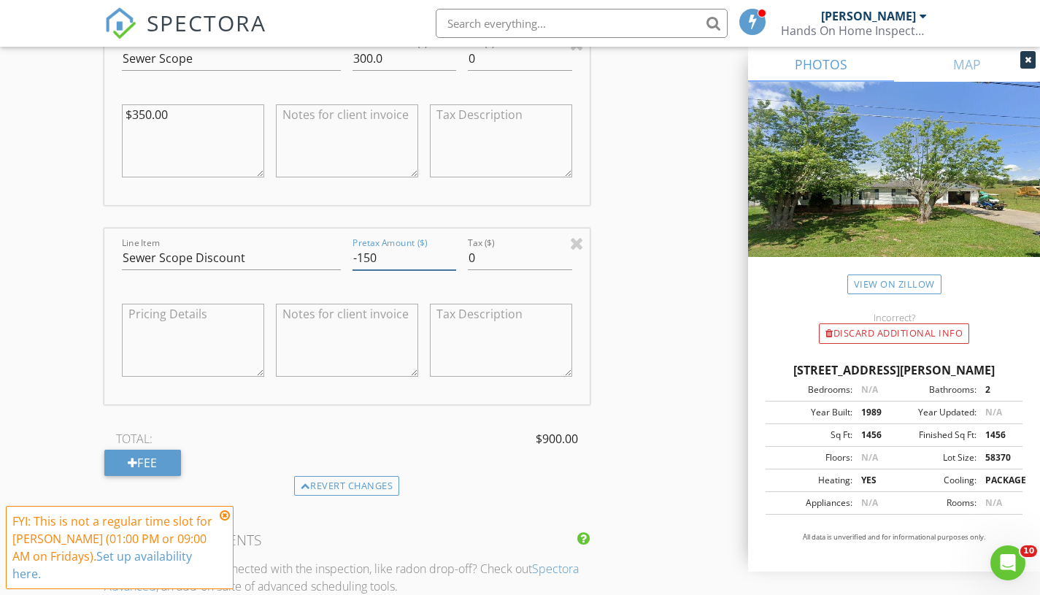
scroll to position [1868, 0]
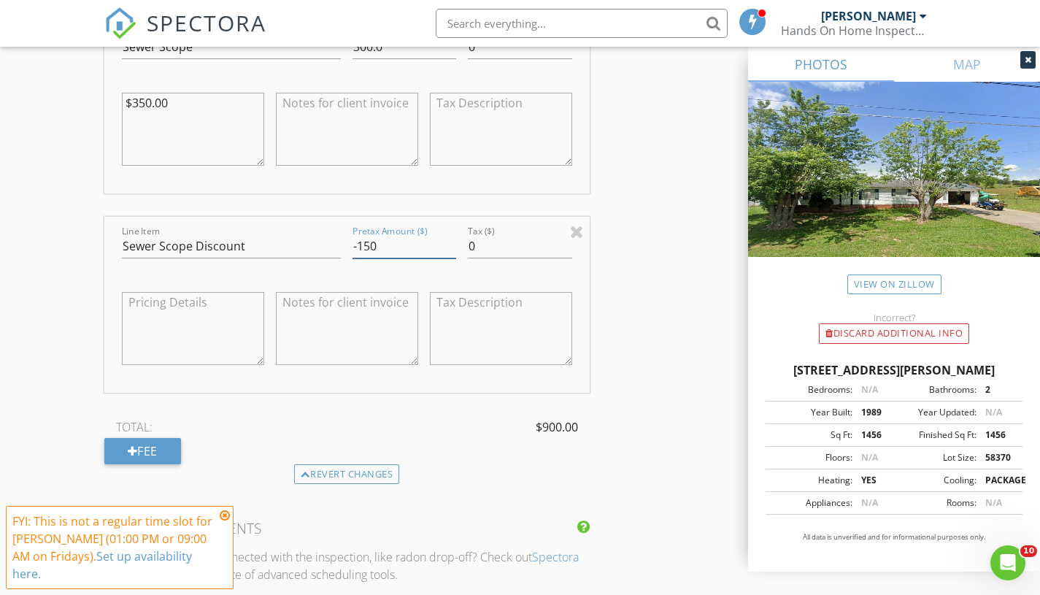
type input "-150"
click at [128, 447] on div at bounding box center [133, 451] width 10 height 12
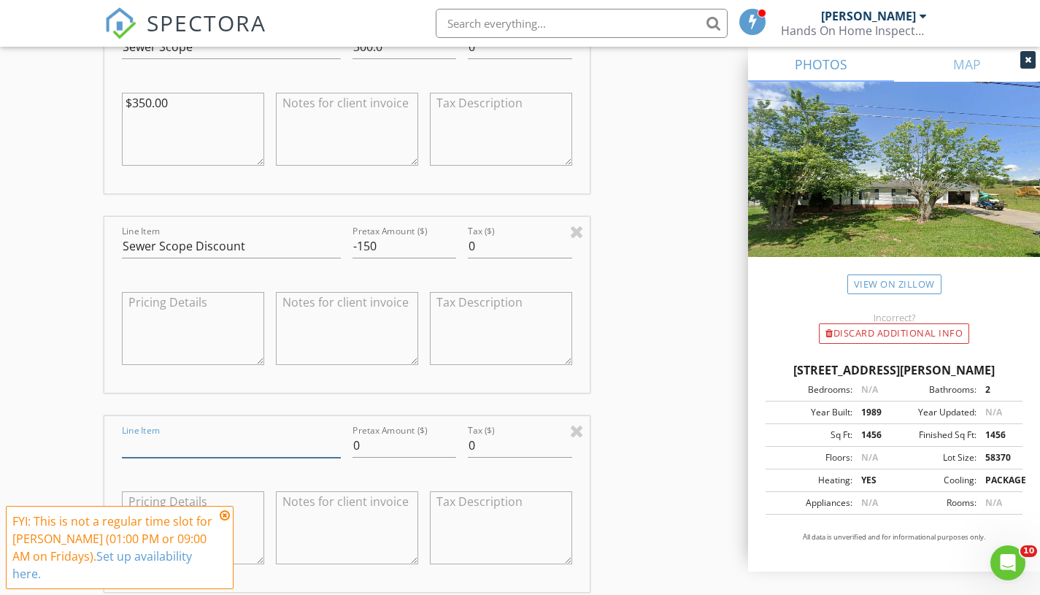
drag, startPoint x: 260, startPoint y: 446, endPoint x: 6, endPoint y: 436, distance: 254.2
click at [6, 436] on div "New Inspection Click here to use the New Order Form INSPECTOR(S) check_box Just…" at bounding box center [520, 437] width 1040 height 4441
drag, startPoint x: 390, startPoint y: 445, endPoint x: 297, endPoint y: 457, distance: 93.4
click at [297, 457] on div "Line Item Radon Discount Pretax Amount ($) 0 Tax ($) 0" at bounding box center [346, 504] width 485 height 176
type input "Radon Discount-150"
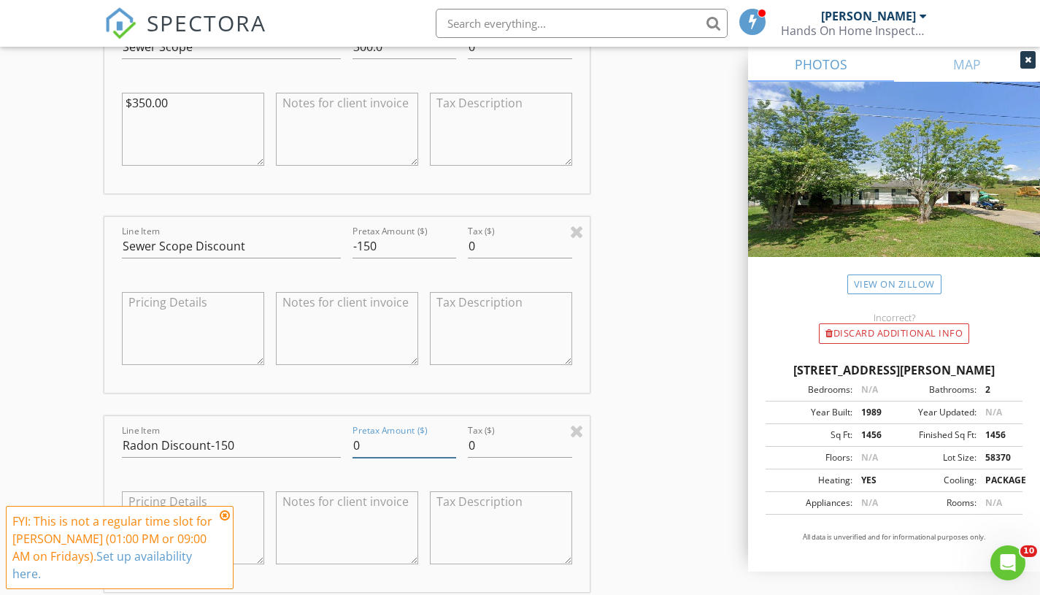
drag, startPoint x: 385, startPoint y: 439, endPoint x: 293, endPoint y: 452, distance: 92.2
click at [293, 452] on div "Line Item Radon Discount-150 Pretax Amount ($) 0 Tax ($) 0" at bounding box center [346, 504] width 485 height 176
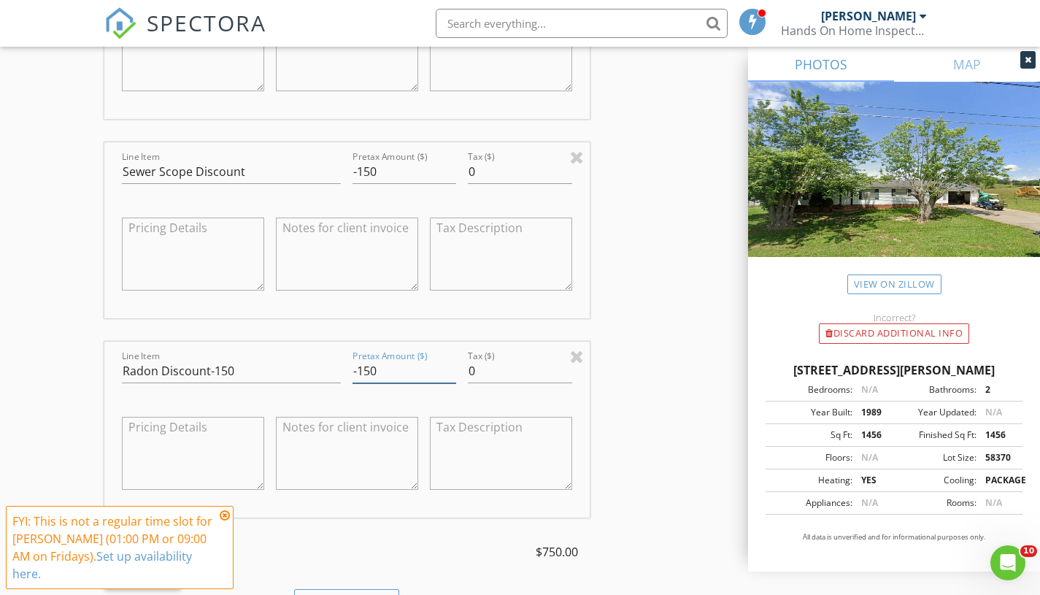
scroll to position [1941, 0]
type input "-150"
click at [234, 375] on input "Radon Discount-150" at bounding box center [232, 373] width 220 height 24
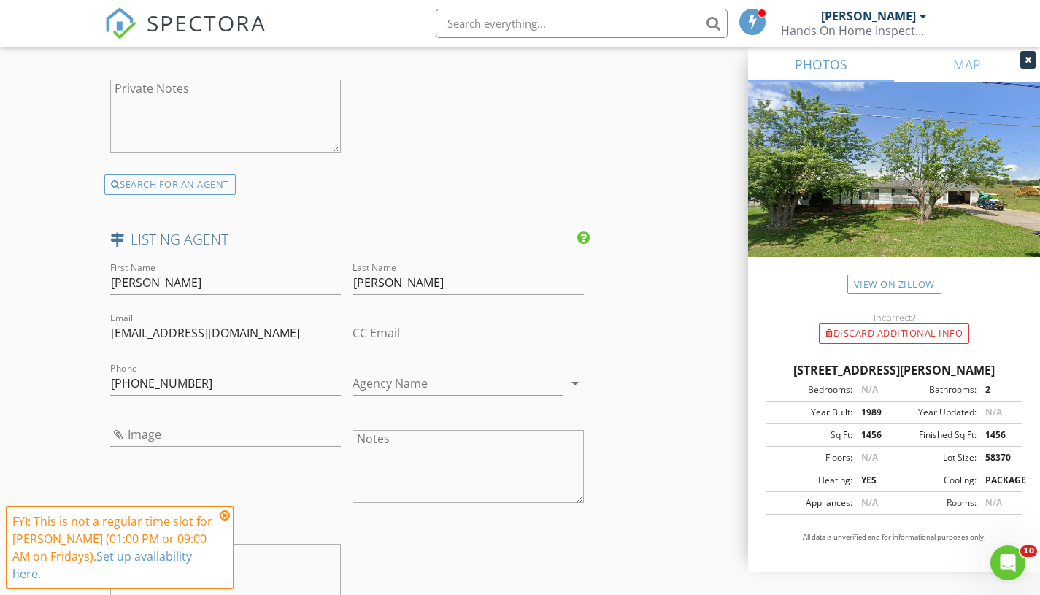
scroll to position [3211, 0]
type input "Radon Discount"
drag, startPoint x: 184, startPoint y: 280, endPoint x: 141, endPoint y: 291, distance: 44.4
click at [141, 291] on input "[PERSON_NAME]" at bounding box center [225, 283] width 231 height 24
type input "Austin"
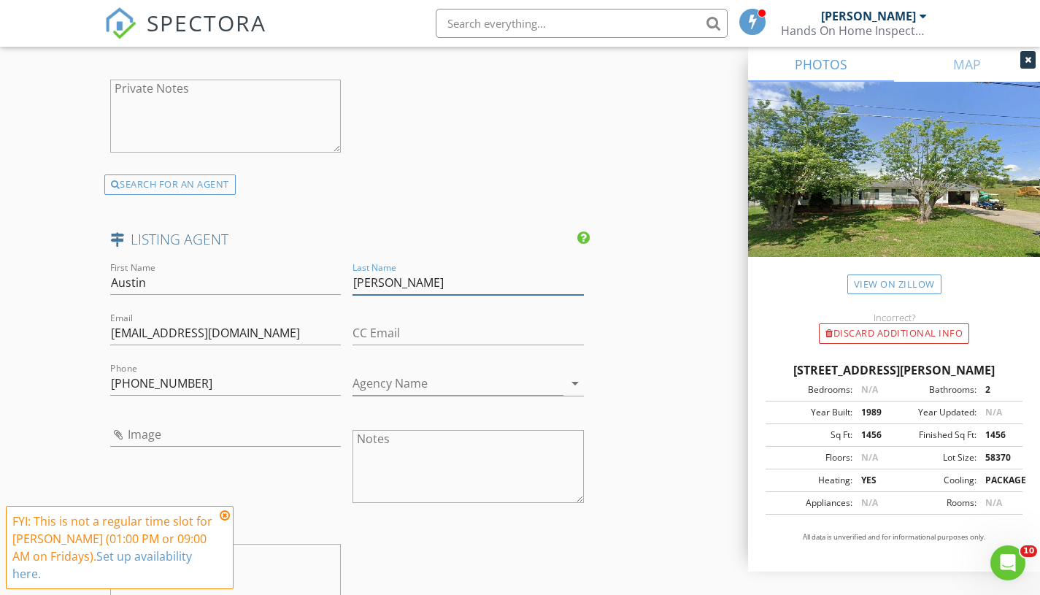
drag, startPoint x: 391, startPoint y: 282, endPoint x: 254, endPoint y: 277, distance: 137.3
click at [254, 277] on div "First Name Austin Last Name Austin Hicks Email austinhicksproperties@gmail.com …" at bounding box center [346, 449] width 485 height 380
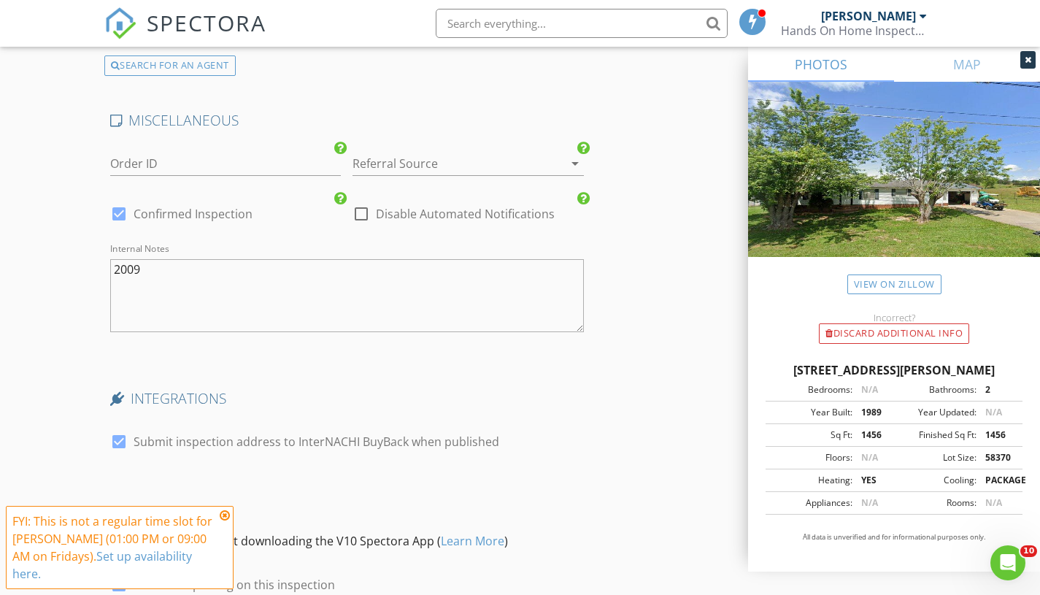
scroll to position [3807, 0]
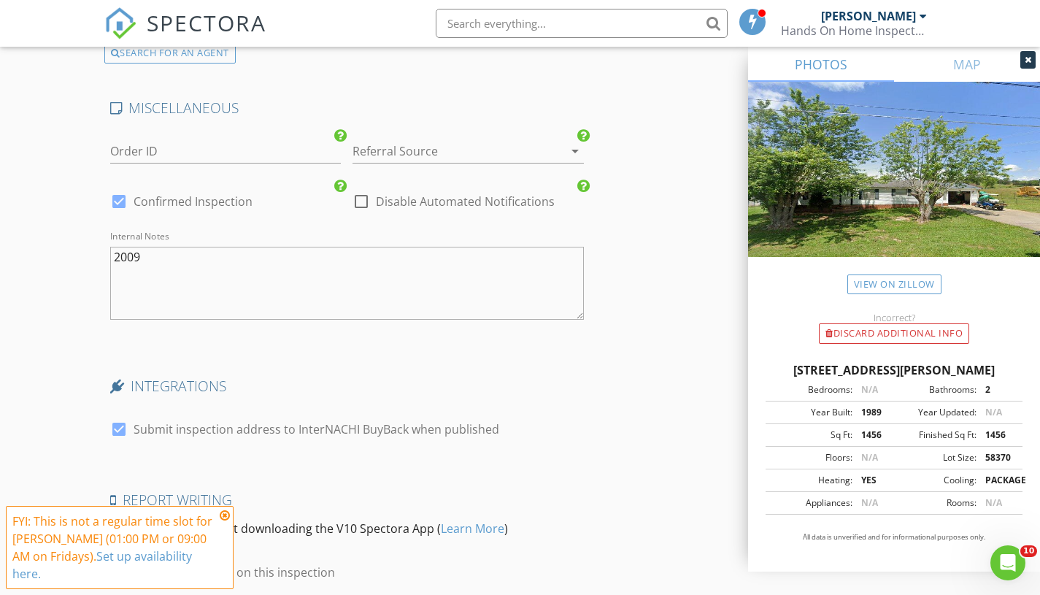
type input "Hicks"
click at [154, 259] on textarea "2009" at bounding box center [347, 283] width 474 height 73
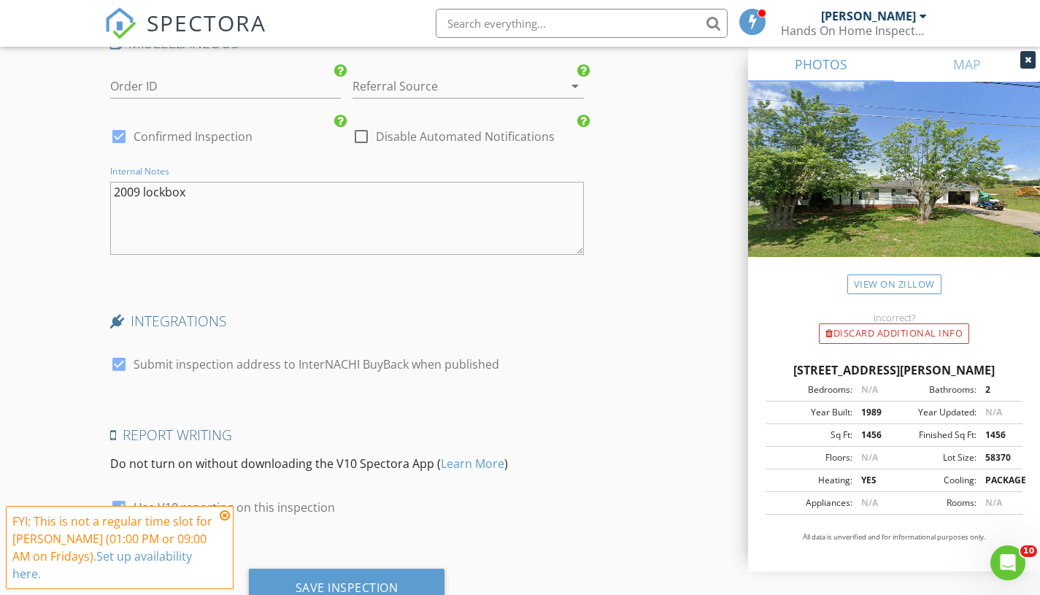
scroll to position [3930, 0]
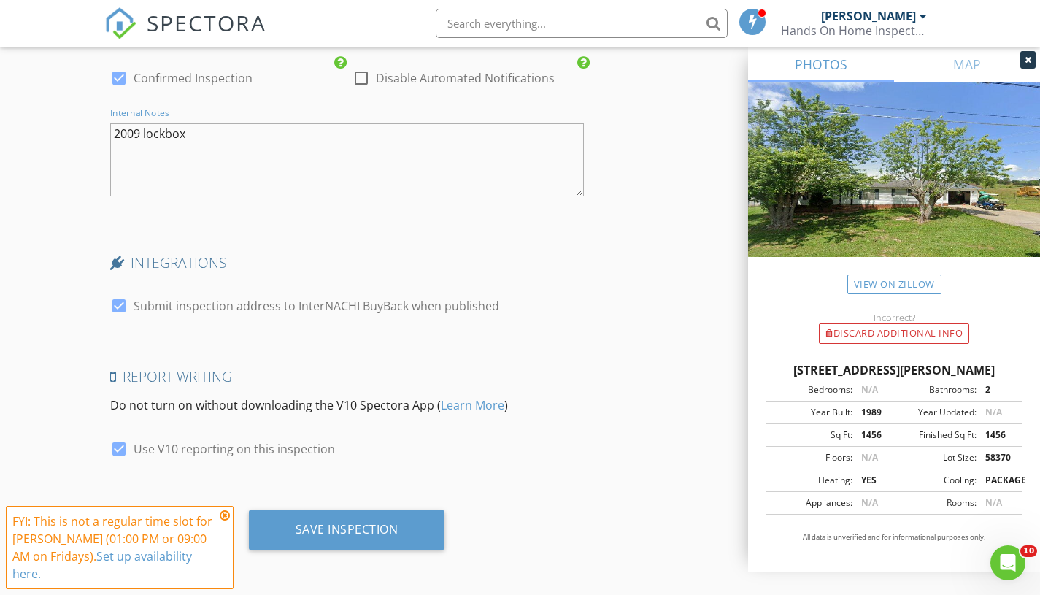
type textarea "2009 lockbox"
click at [393, 527] on div "Save Inspection" at bounding box center [347, 529] width 103 height 15
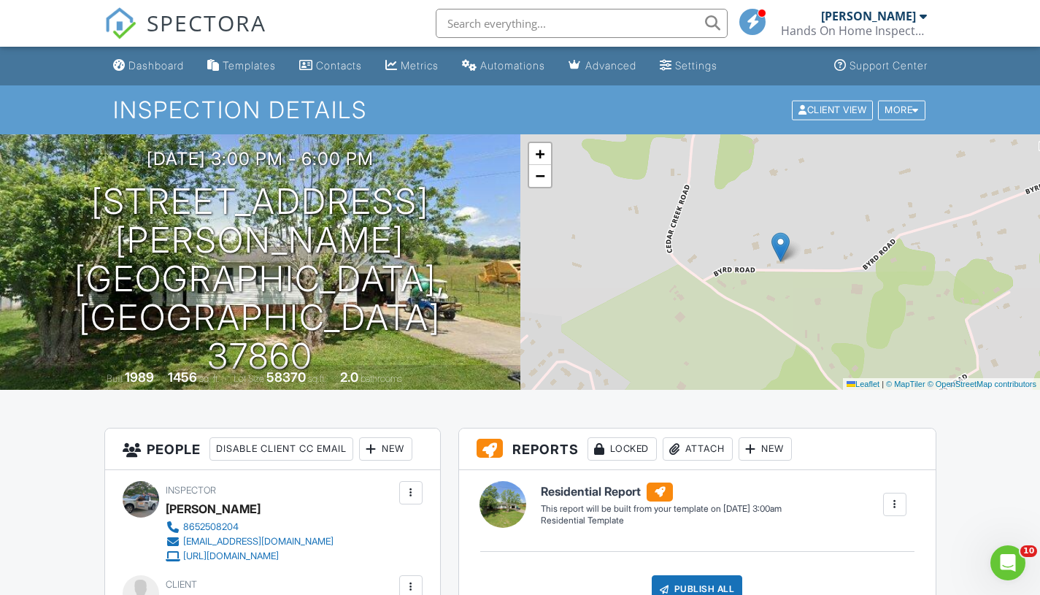
click at [582, 27] on input "text" at bounding box center [582, 23] width 292 height 29
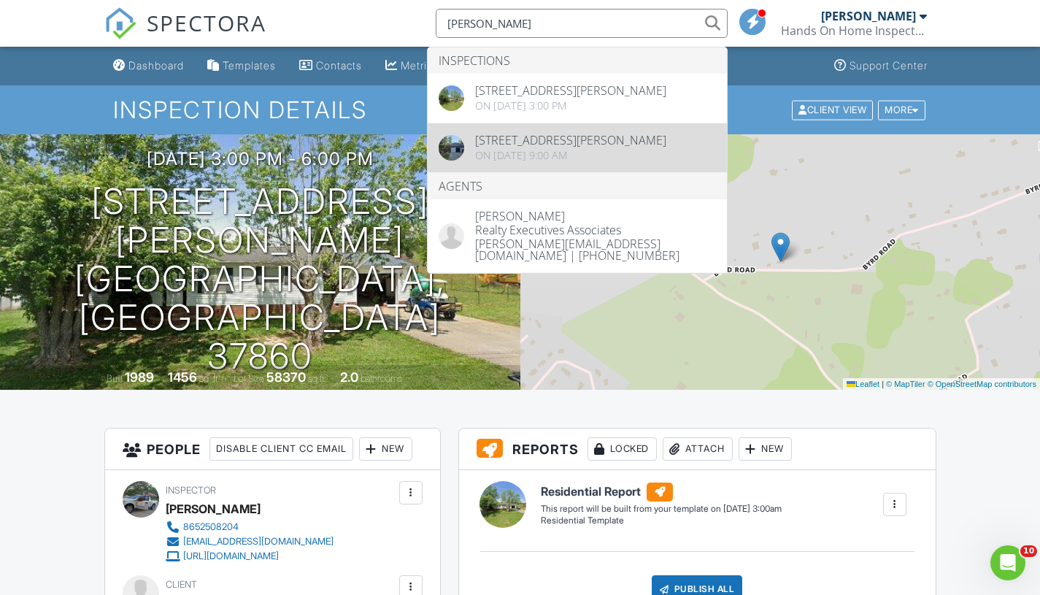
type input "niki"
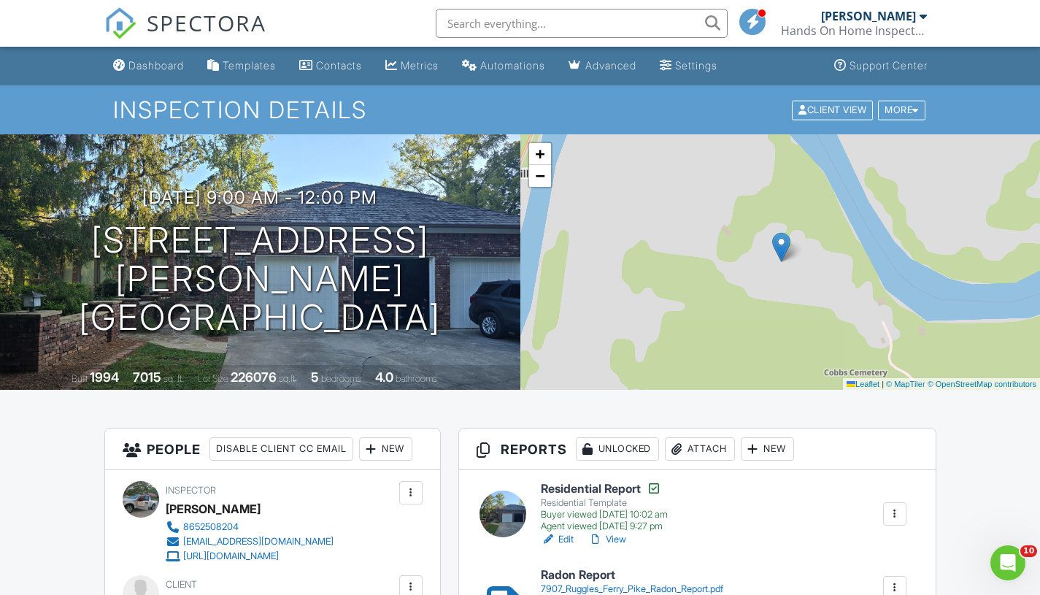
click at [164, 64] on div "Dashboard" at bounding box center [155, 65] width 55 height 12
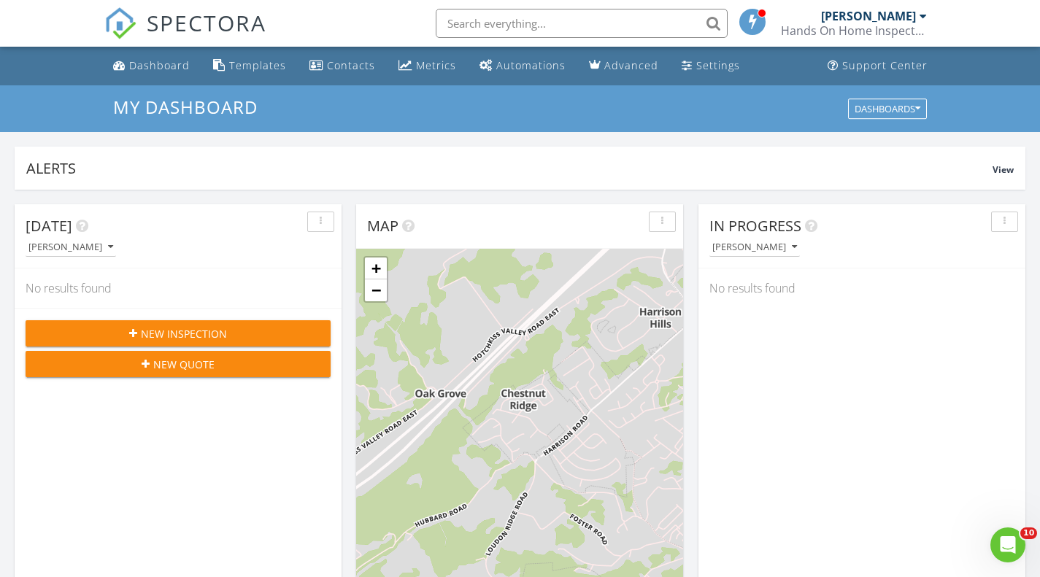
scroll to position [505, 0]
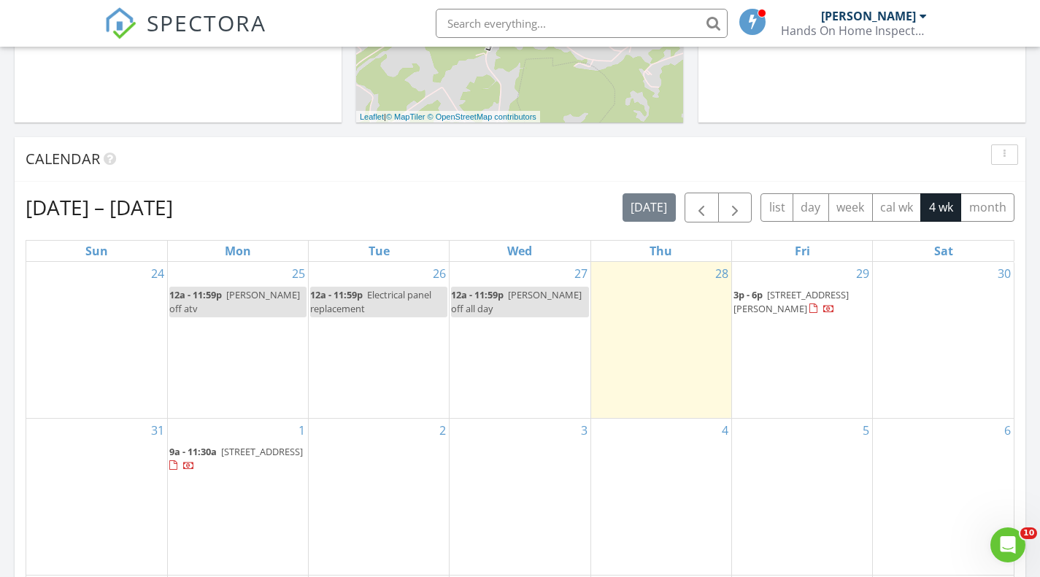
click at [791, 304] on span "[STREET_ADDRESS][PERSON_NAME]" at bounding box center [791, 301] width 115 height 27
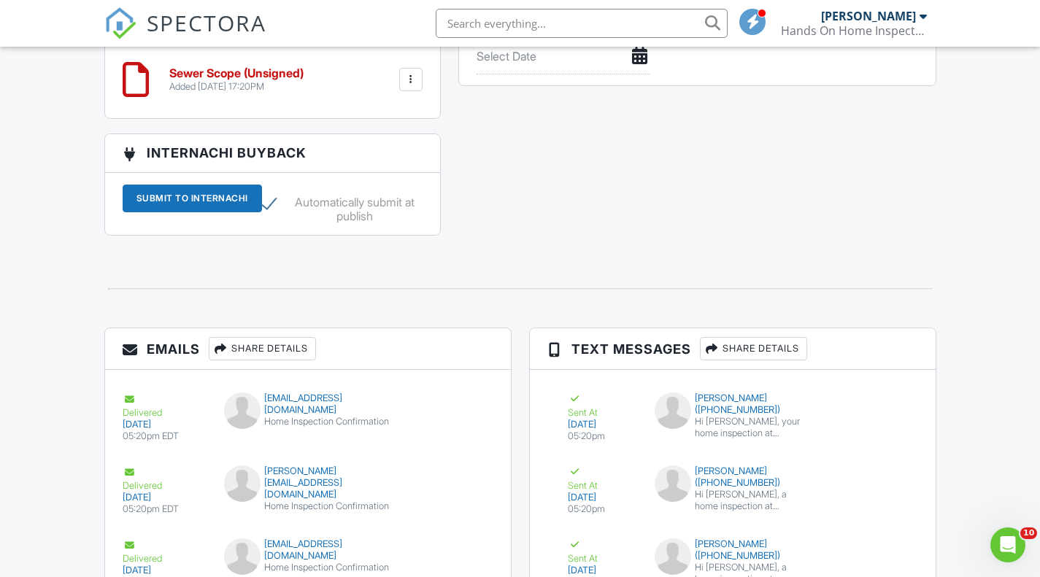
scroll to position [1632, 0]
